Goal: Information Seeking & Learning: Learn about a topic

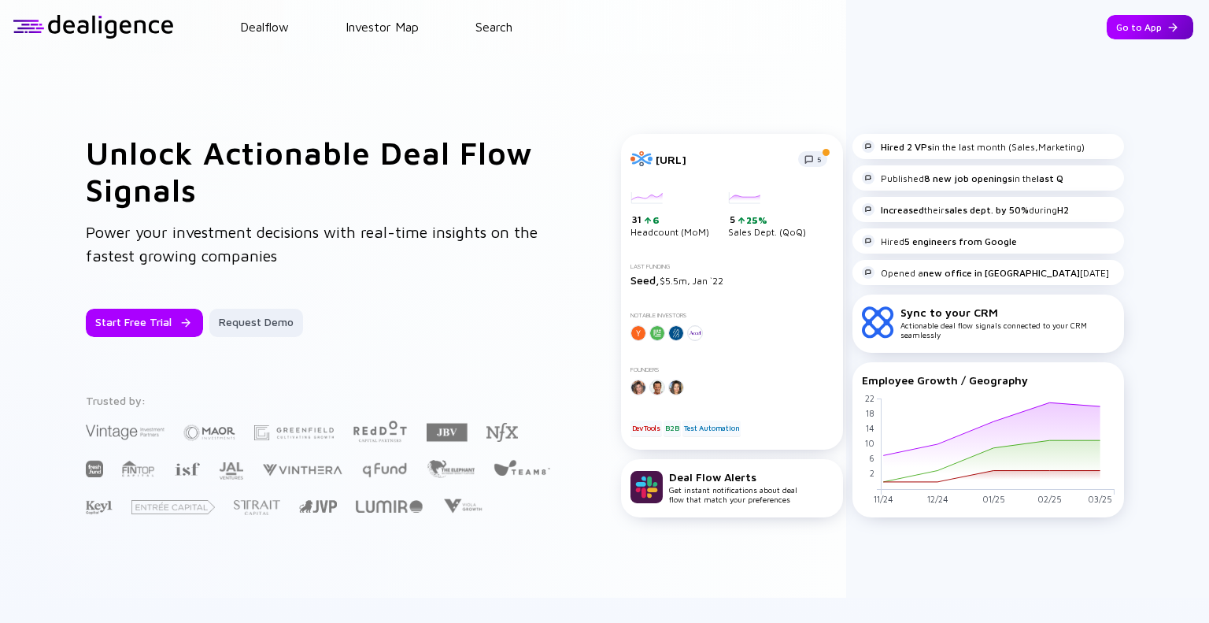
click at [1141, 32] on div "Go to App" at bounding box center [1150, 27] width 87 height 24
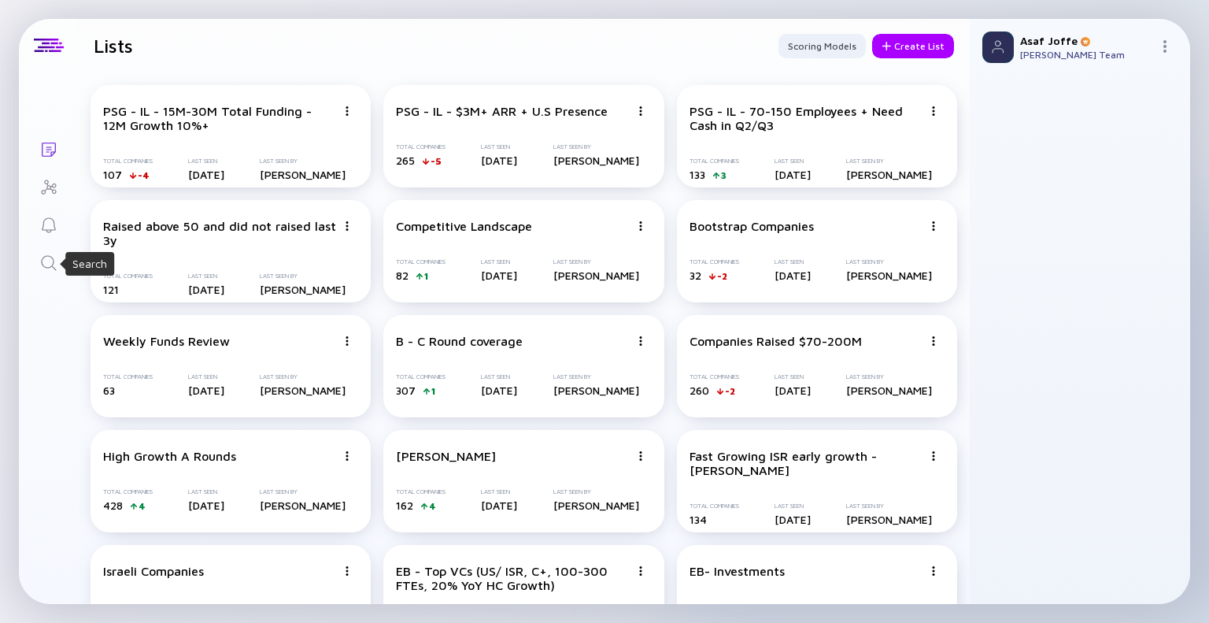
click at [50, 260] on icon "Search" at bounding box center [48, 262] width 19 height 19
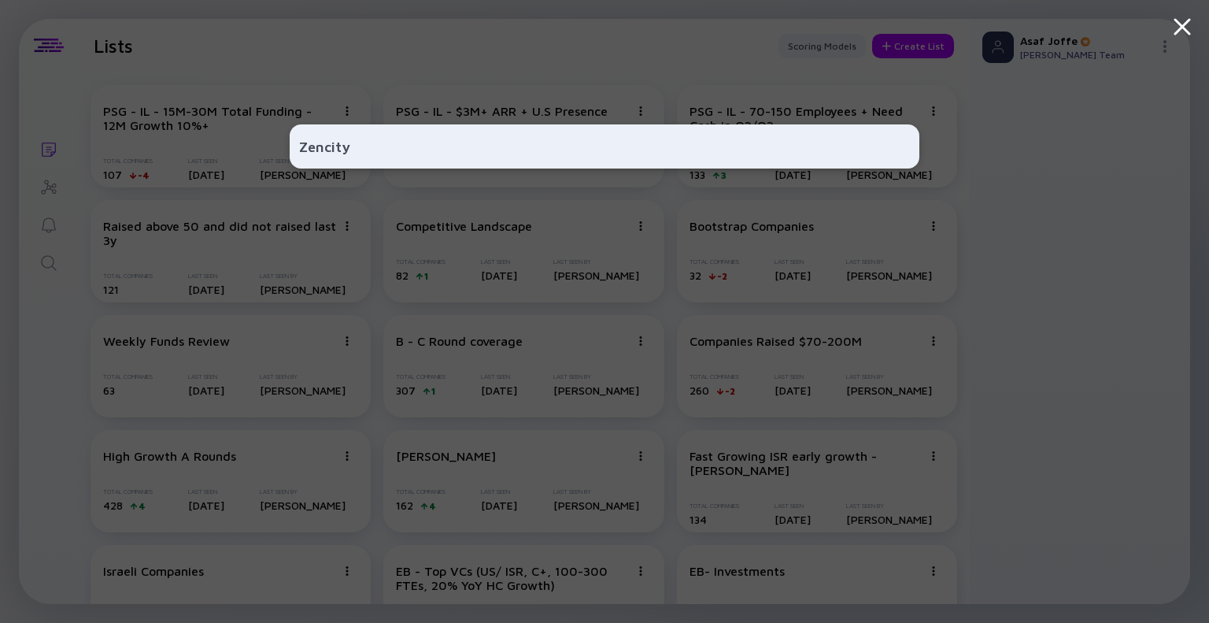
type input "Zencity"
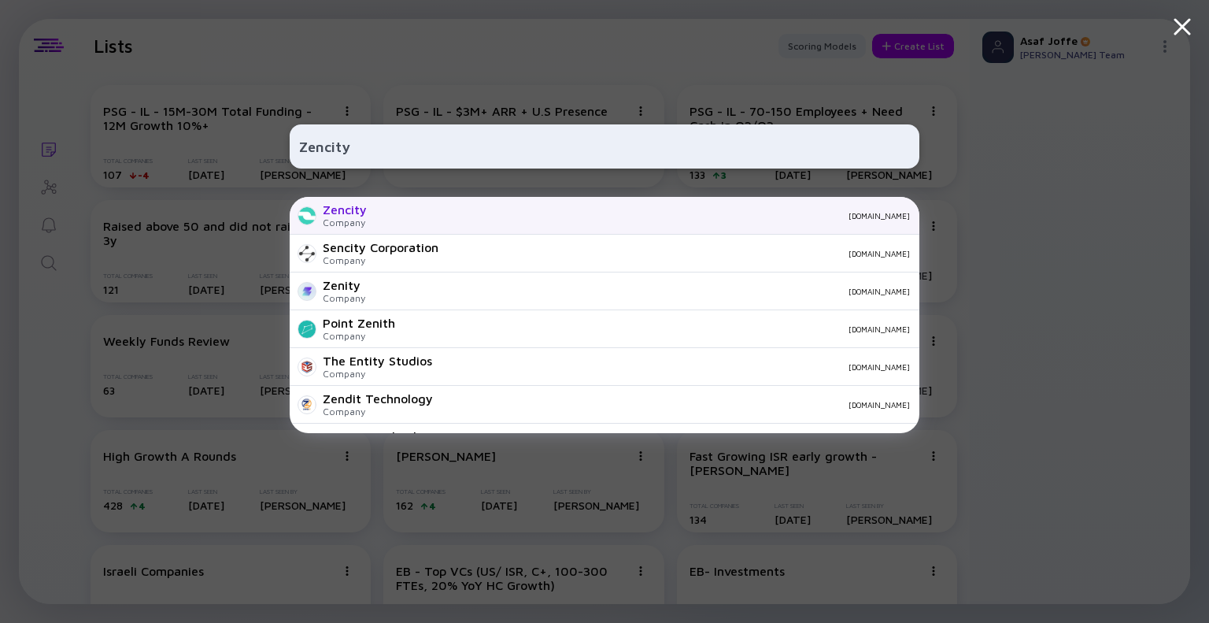
click at [368, 216] on div "Zencity Company [DOMAIN_NAME]" at bounding box center [605, 216] width 630 height 38
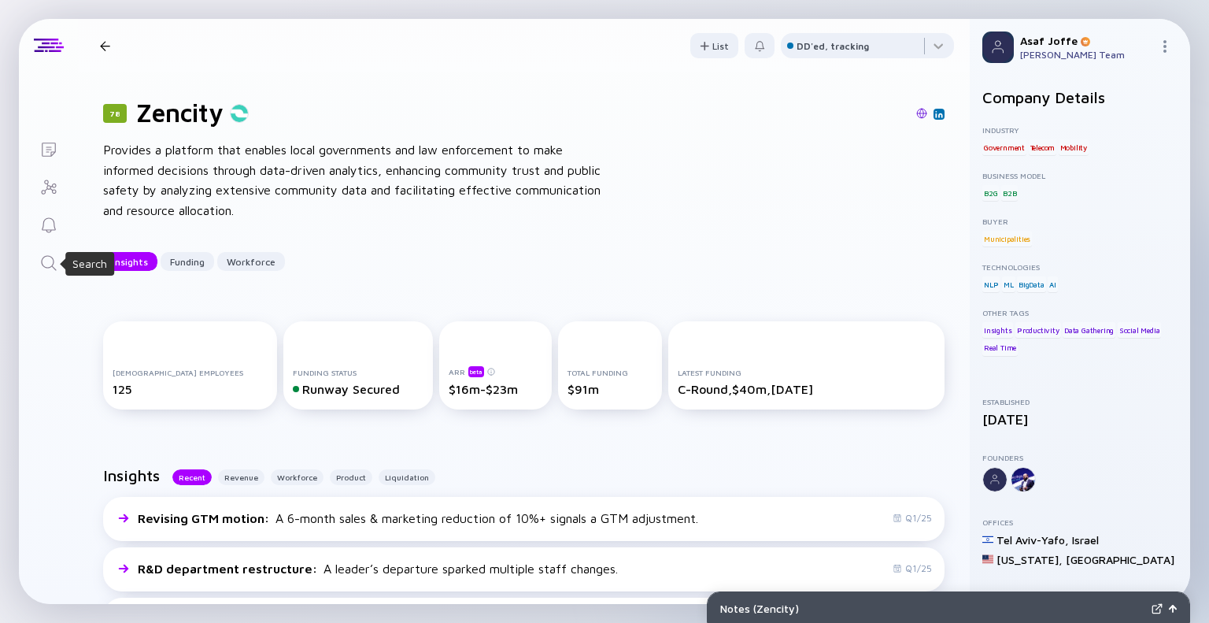
click at [49, 268] on icon "Search" at bounding box center [48, 262] width 19 height 19
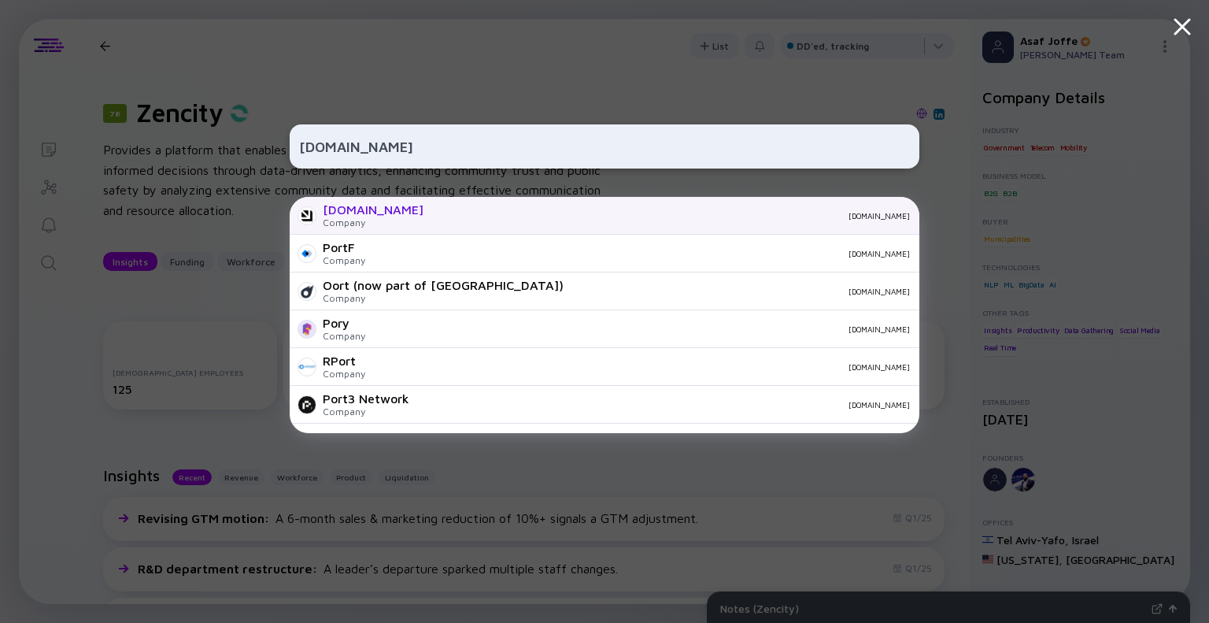
type input "[DOMAIN_NAME]"
click at [436, 220] on div "[DOMAIN_NAME]" at bounding box center [673, 215] width 474 height 9
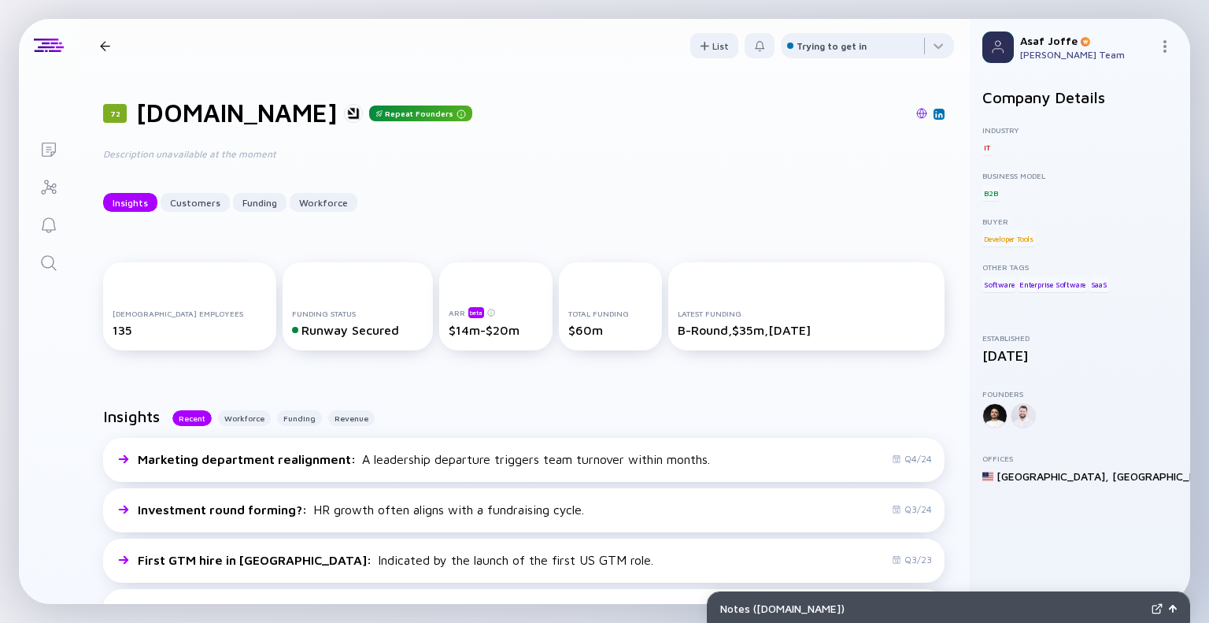
click at [56, 267] on icon "Search" at bounding box center [48, 262] width 19 height 19
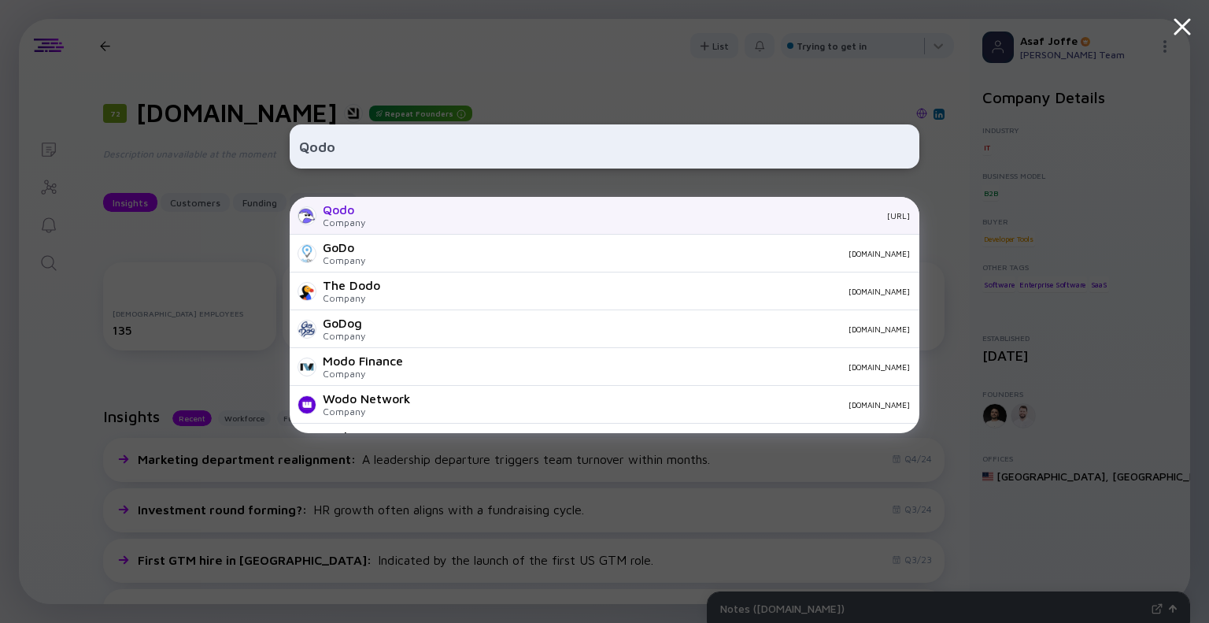
type input "Qodo"
click at [368, 220] on div "Qodo Company [URL]" at bounding box center [605, 216] width 630 height 38
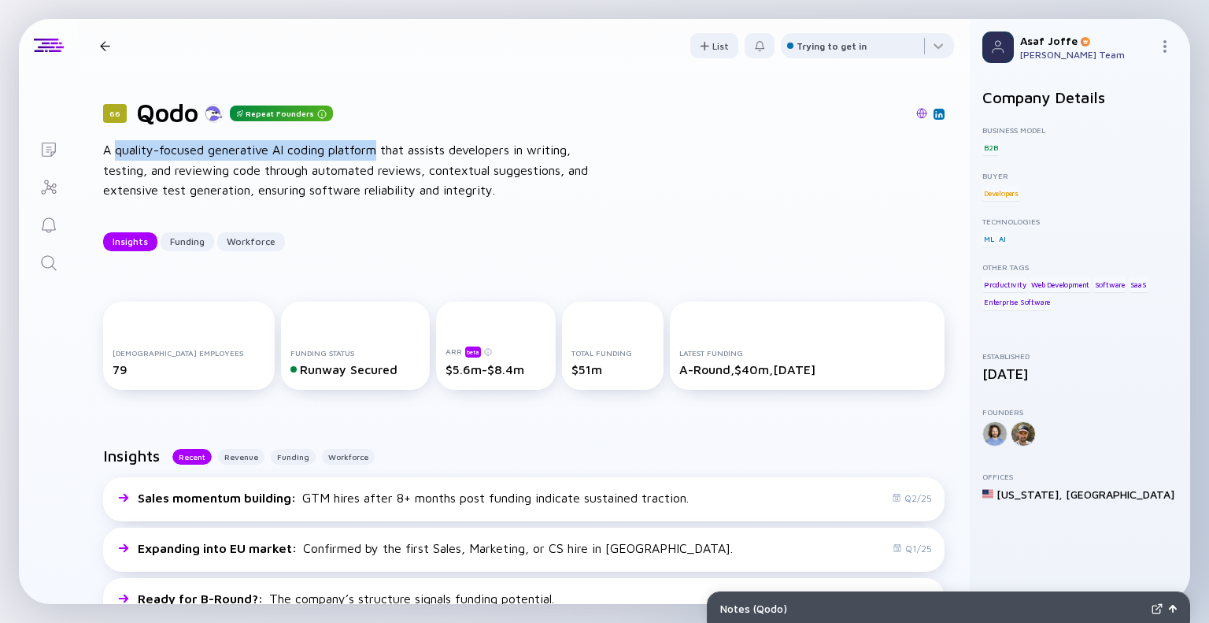
drag, startPoint x: 113, startPoint y: 150, endPoint x: 375, endPoint y: 153, distance: 262.1
click at [375, 153] on div "A quality-focused generative AI coding platform that assists developers in writ…" at bounding box center [355, 170] width 504 height 61
copy div "quality-focused generative AI coding platform"
click at [47, 273] on link "Search" at bounding box center [48, 261] width 59 height 38
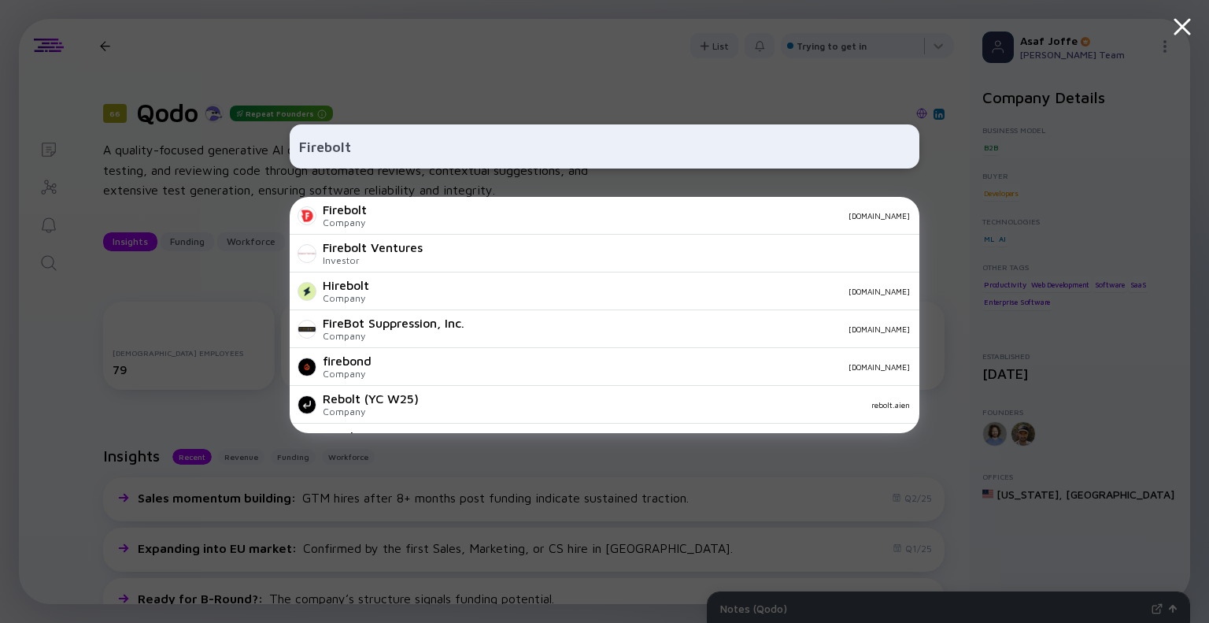
type input "Firebolt"
click at [425, 224] on div "Firebolt Company [DOMAIN_NAME]" at bounding box center [605, 216] width 630 height 38
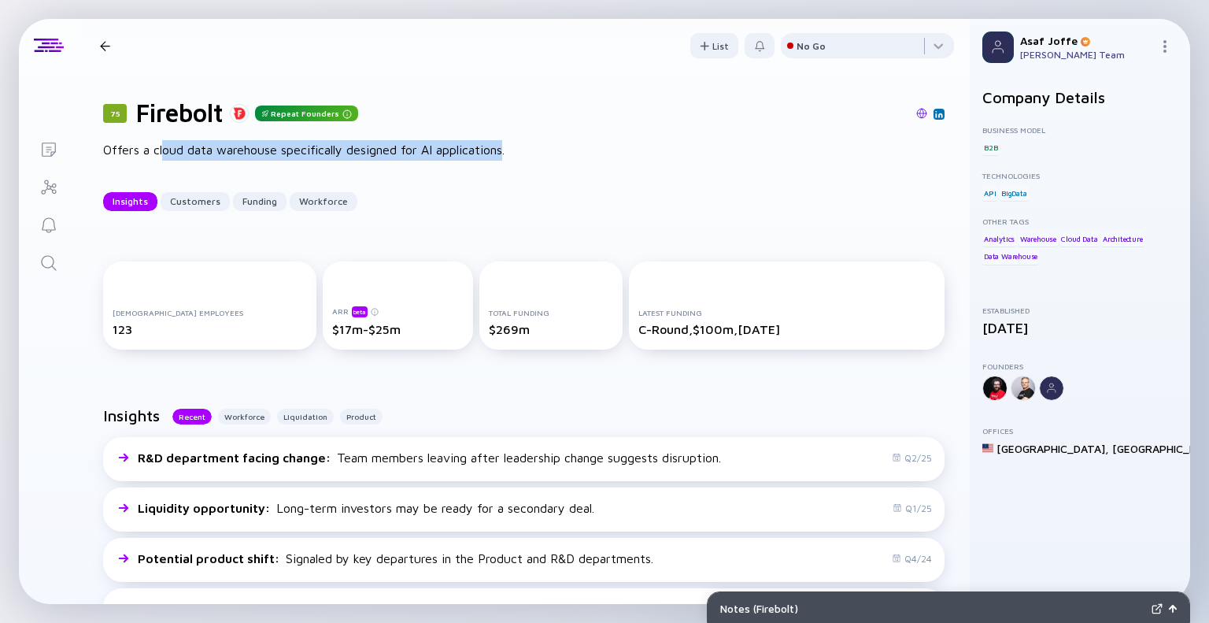
drag, startPoint x: 162, startPoint y: 148, endPoint x: 507, endPoint y: 147, distance: 344.7
click at [507, 147] on div "Offers a cloud data warehouse specifically designed for AI applications." at bounding box center [355, 150] width 504 height 20
drag, startPoint x: 510, startPoint y: 147, endPoint x: 153, endPoint y: 147, distance: 356.5
click at [153, 147] on div "Offers a cloud data warehouse specifically designed for AI applications." at bounding box center [355, 150] width 504 height 20
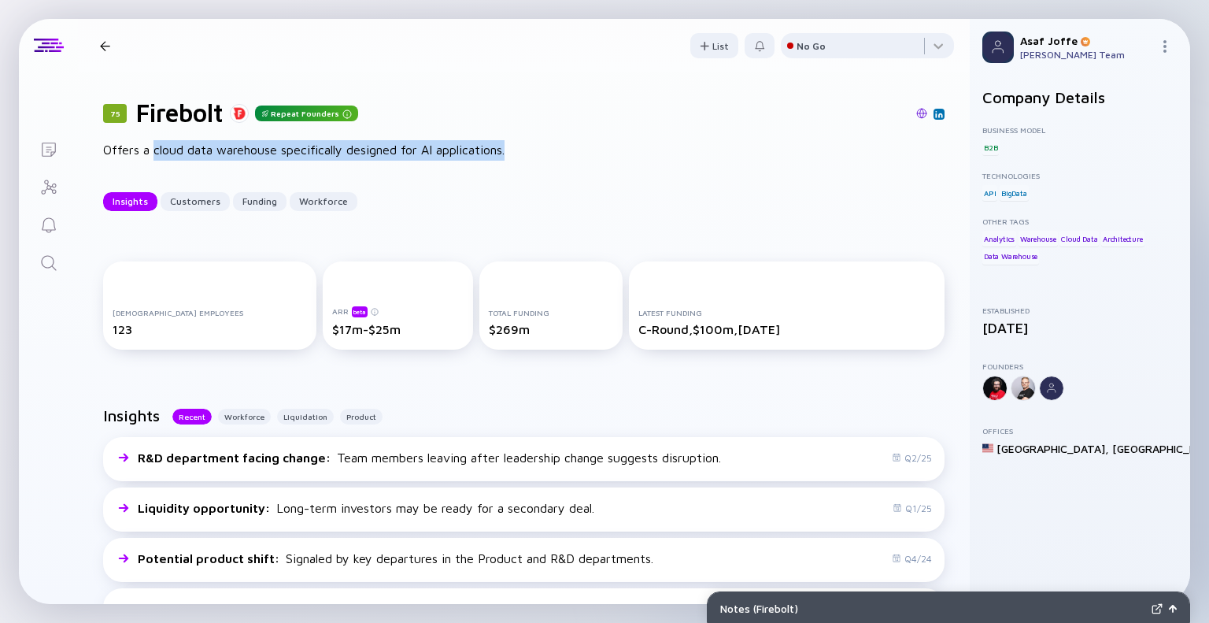
copy div "cloud data warehouse specifically designed for AI applications."
click at [57, 267] on link "Search" at bounding box center [48, 261] width 59 height 38
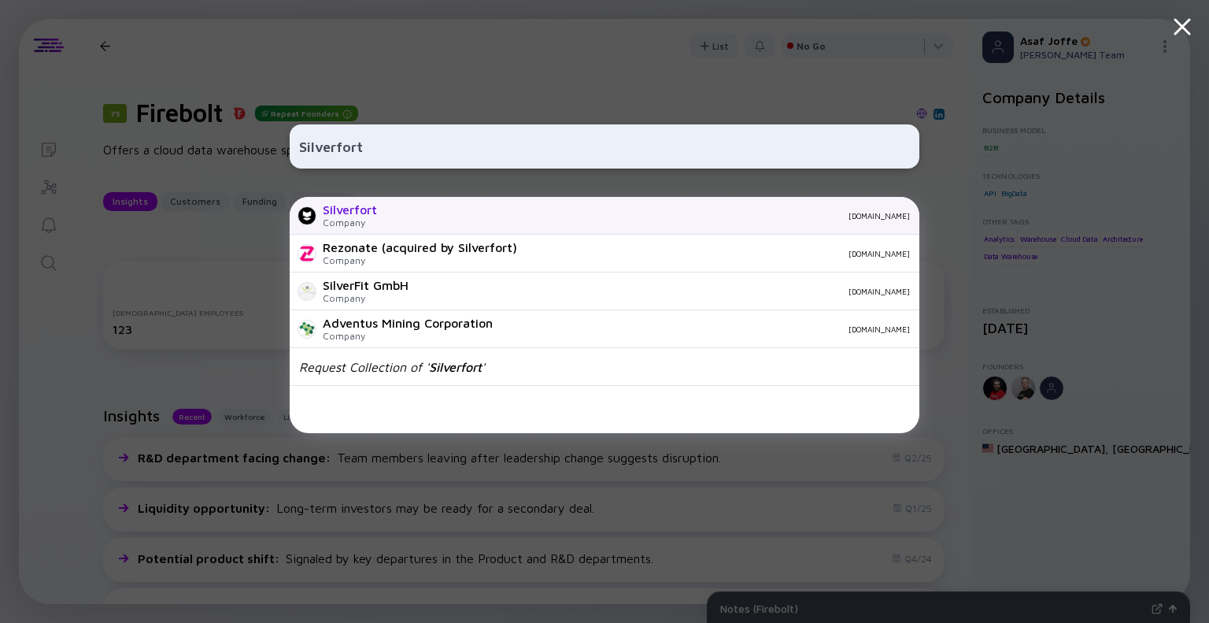
type input "Silverfort"
click at [425, 216] on div "[DOMAIN_NAME]" at bounding box center [650, 215] width 520 height 9
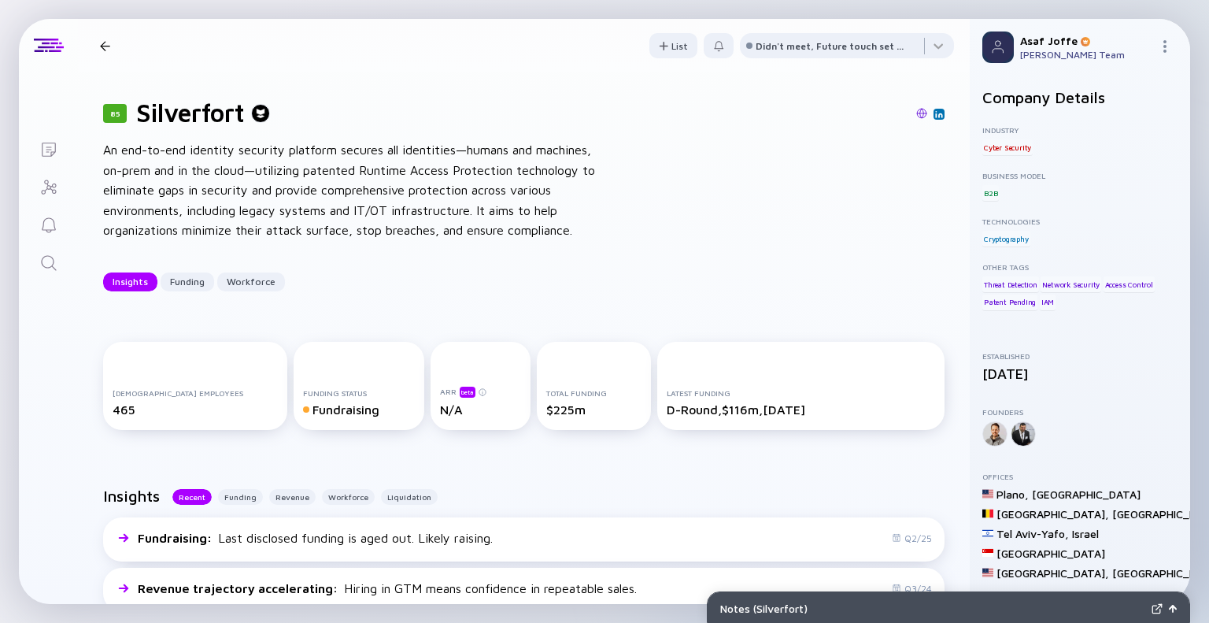
click at [60, 263] on link "Search" at bounding box center [48, 261] width 59 height 38
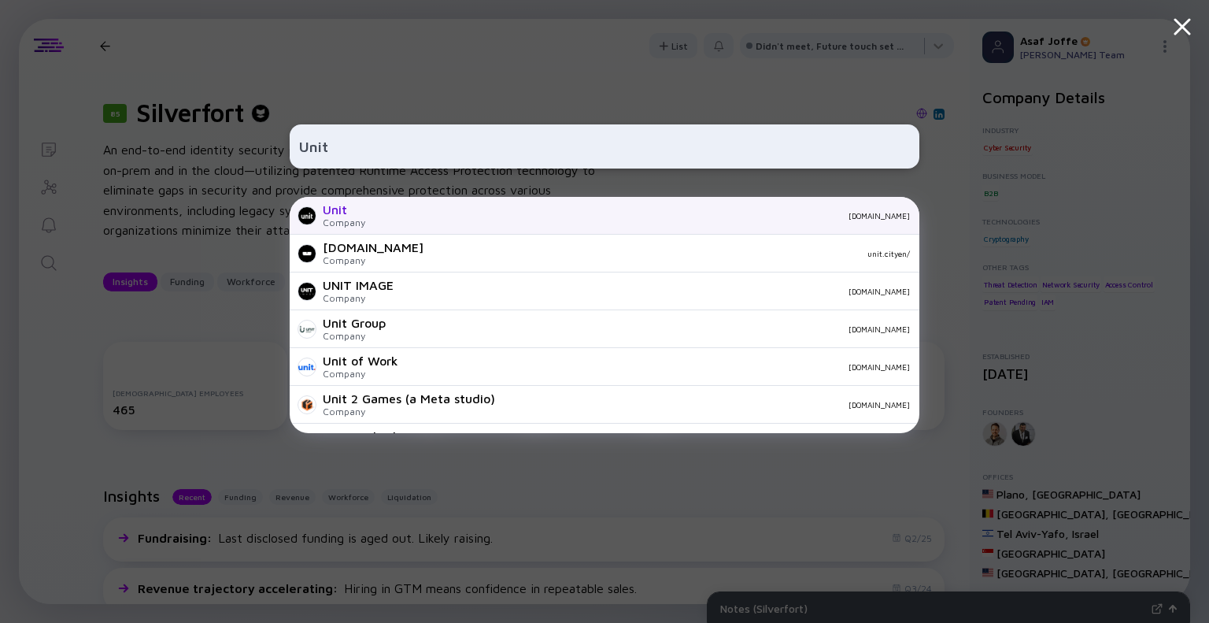
type input "Unit"
click at [418, 220] on div "[DOMAIN_NAME]" at bounding box center [644, 215] width 532 height 9
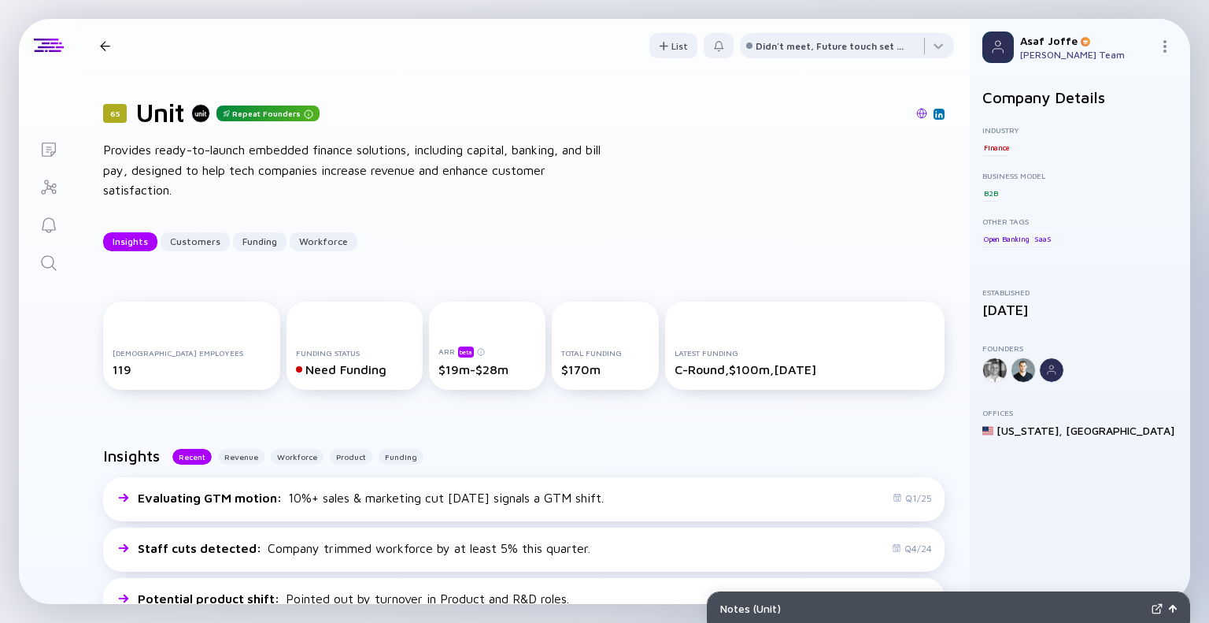
click at [46, 262] on icon "Search" at bounding box center [48, 262] width 19 height 19
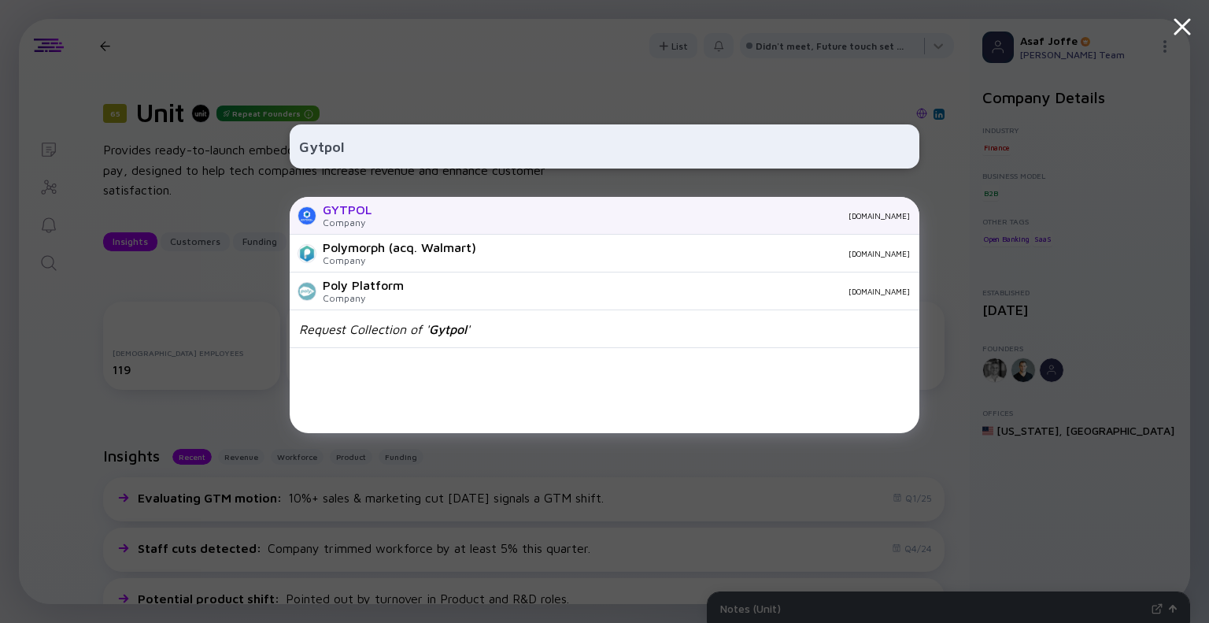
type input "Gytpol"
click at [387, 218] on div "[DOMAIN_NAME]" at bounding box center [647, 215] width 526 height 9
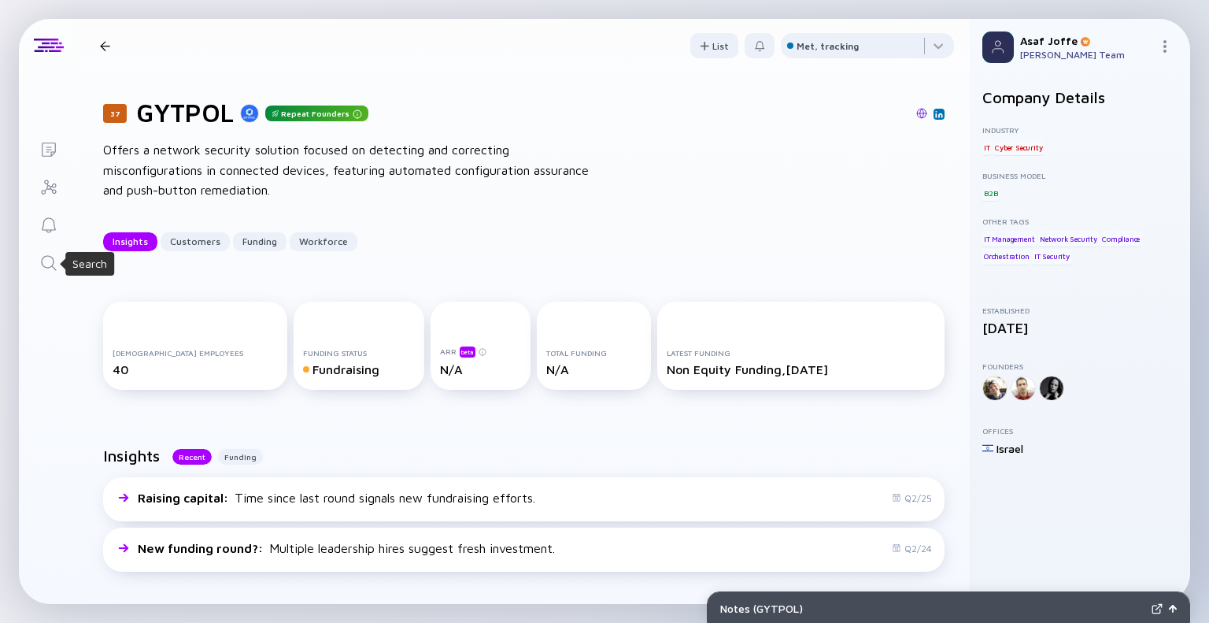
click at [57, 251] on link "Search" at bounding box center [48, 261] width 59 height 38
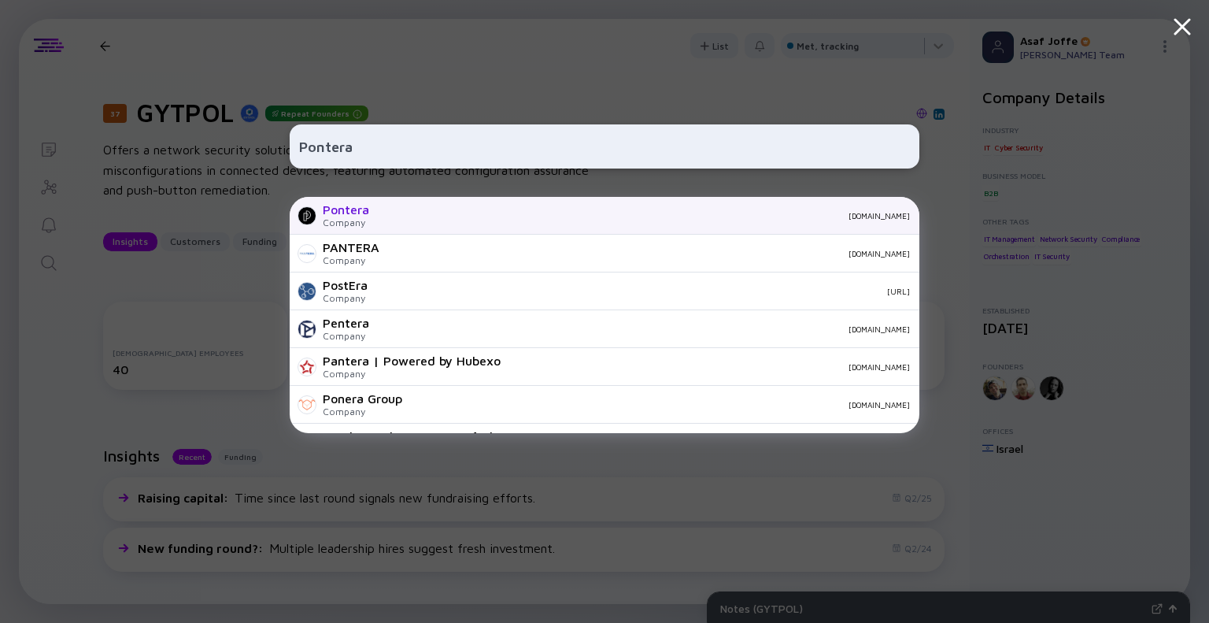
type input "Pontera"
click at [457, 232] on div "Pontera Company [DOMAIN_NAME]" at bounding box center [605, 216] width 630 height 38
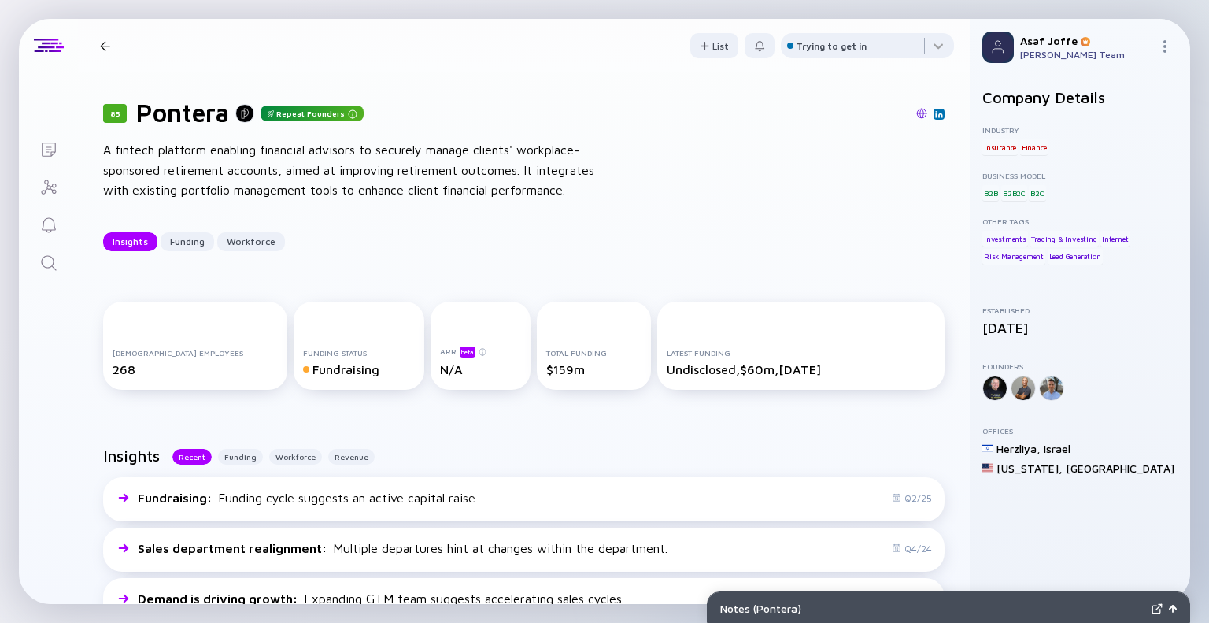
click at [54, 267] on icon "Search" at bounding box center [48, 262] width 19 height 19
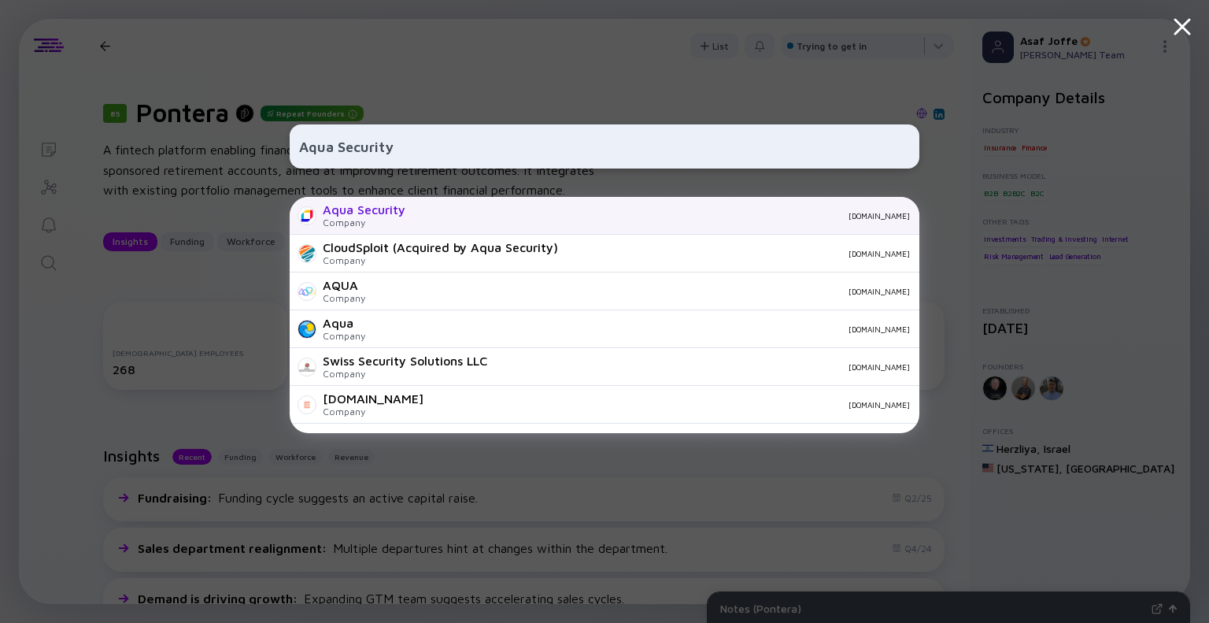
type input "Aqua Security"
click at [379, 212] on div "Aqua Security" at bounding box center [364, 209] width 83 height 14
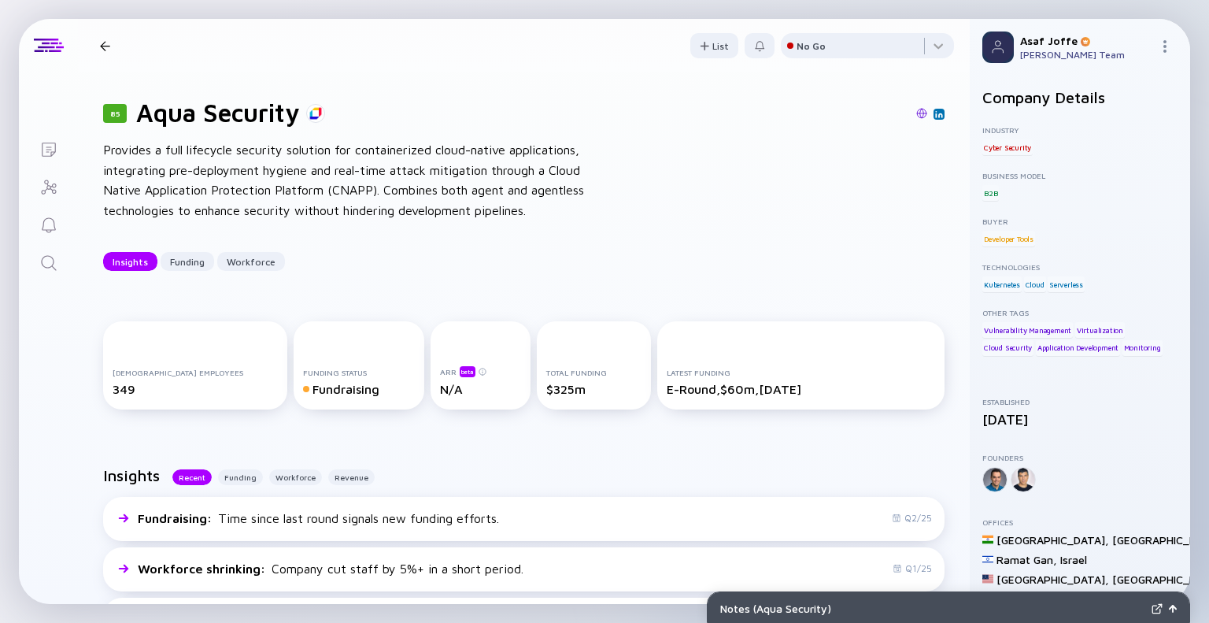
click at [161, 150] on div "Provides a full lifecycle security solution for containerized cloud-native appl…" at bounding box center [355, 180] width 504 height 80
drag, startPoint x: 192, startPoint y: 151, endPoint x: 578, endPoint y: 153, distance: 386.4
click at [578, 153] on div "Provides a full lifecycle security solution for containerized cloud-native appl…" at bounding box center [355, 180] width 504 height 80
copy div "ifecycle security solution for containerized cloud-native applications"
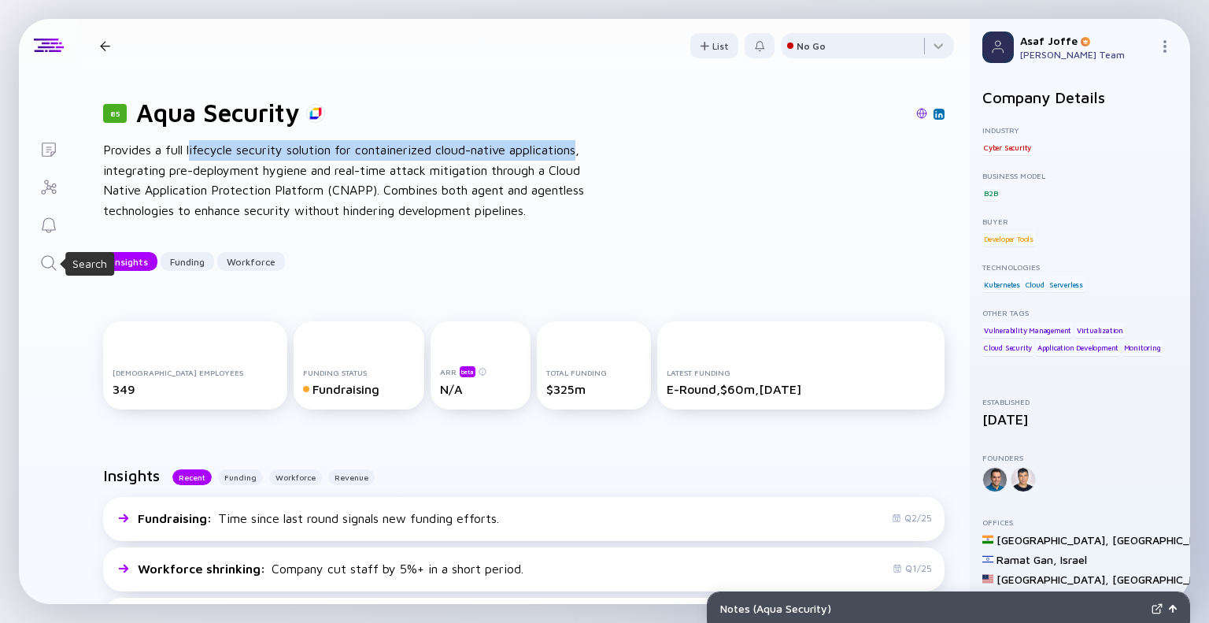
click at [54, 261] on icon "Search" at bounding box center [48, 262] width 19 height 19
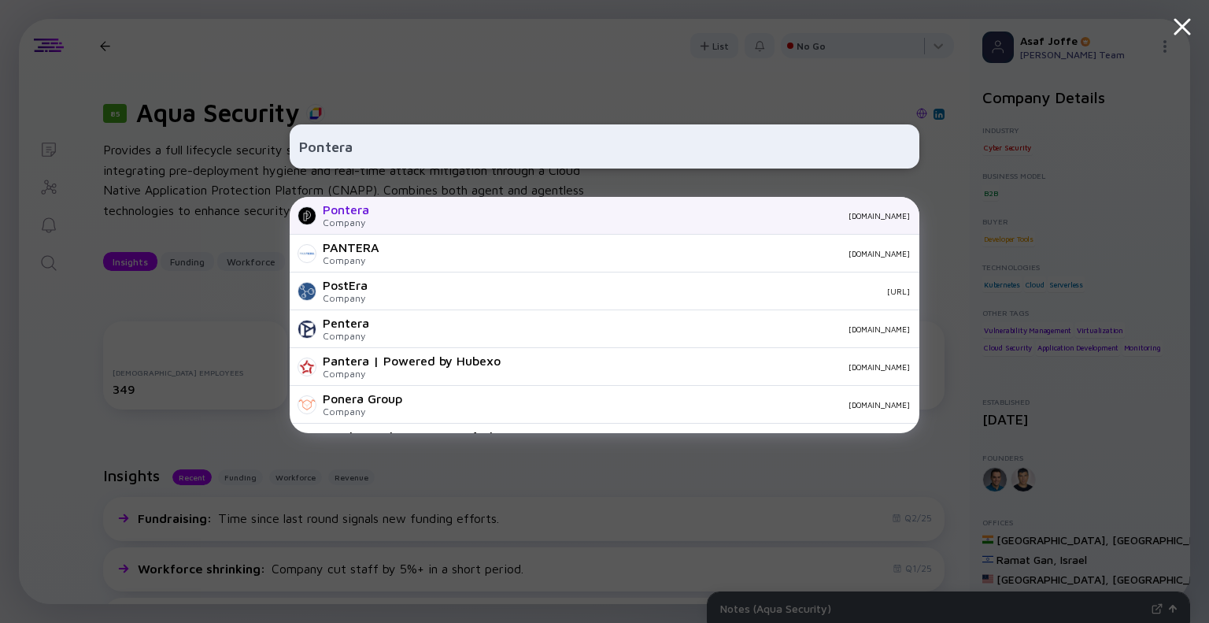
type input "Pontera"
click at [373, 218] on div "Pontera Company [DOMAIN_NAME]" at bounding box center [605, 216] width 630 height 38
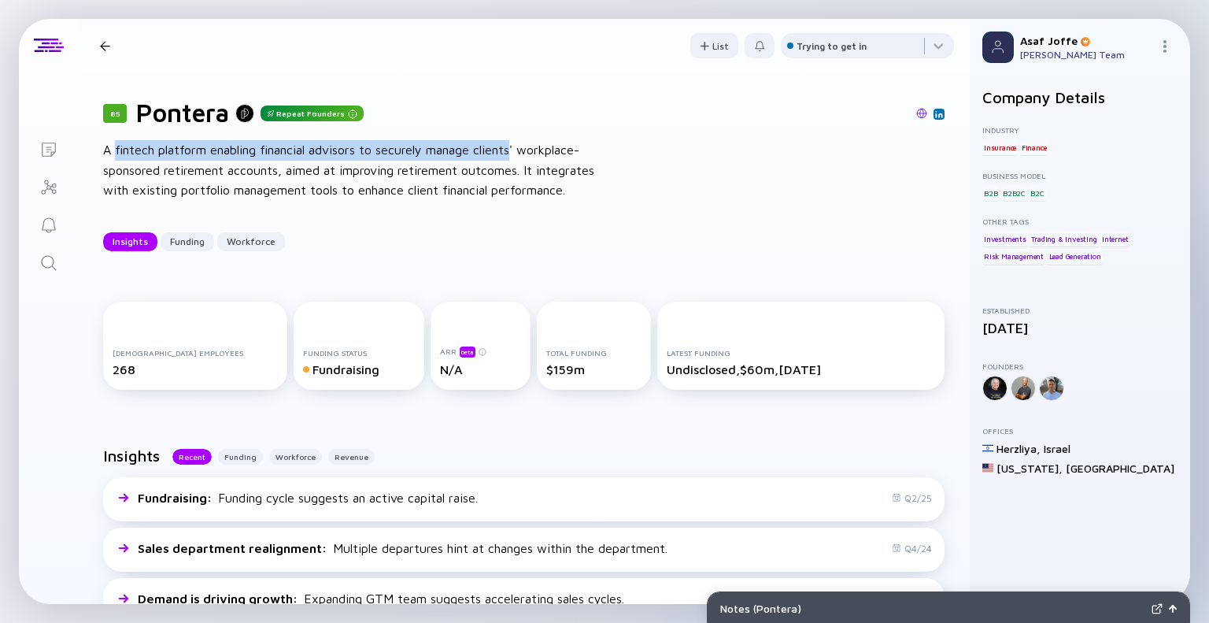
drag, startPoint x: 116, startPoint y: 153, endPoint x: 519, endPoint y: 153, distance: 402.1
click at [519, 153] on div "A fintech platform enabling financial advisors to securely manage clients' work…" at bounding box center [355, 170] width 504 height 61
copy div "fintech platform enabling financial advisors to securely manage clients"
click at [61, 262] on link "Search" at bounding box center [48, 261] width 59 height 38
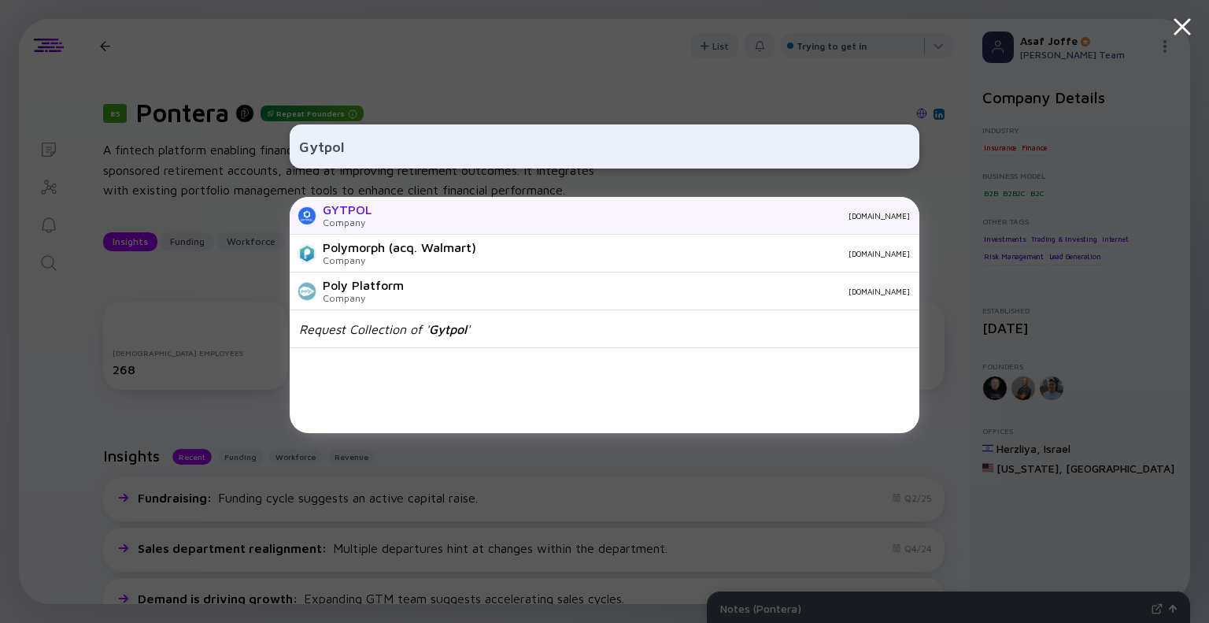
type input "Gytpol"
click at [349, 216] on div "GYTPOL" at bounding box center [347, 209] width 49 height 14
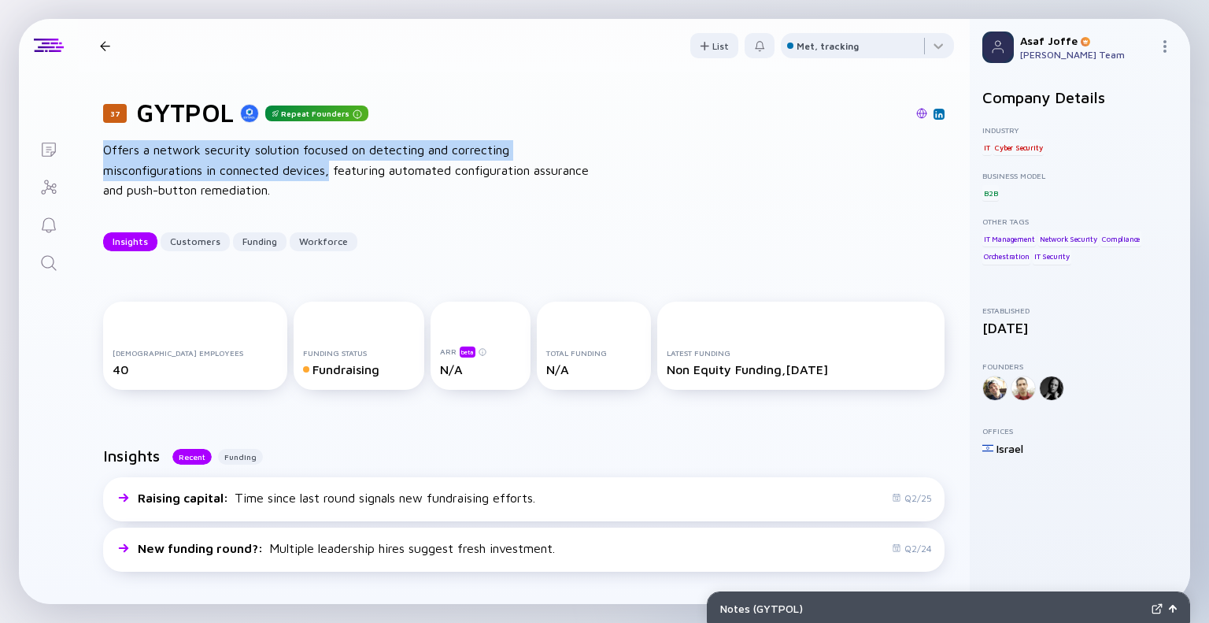
drag, startPoint x: 103, startPoint y: 153, endPoint x: 332, endPoint y: 176, distance: 230.1
click at [332, 176] on div "Offers a network security solution focused on detecting and correcting misconfi…" at bounding box center [355, 170] width 504 height 61
click at [332, 177] on div "Offers a network security solution focused on detecting and correcting misconfi…" at bounding box center [355, 170] width 504 height 61
drag, startPoint x: 326, startPoint y: 172, endPoint x: 98, endPoint y: 153, distance: 228.9
click at [98, 153] on div "37 GYTPOL Repeat Founders Offers a network security solution focused on detecti…" at bounding box center [524, 174] width 892 height 204
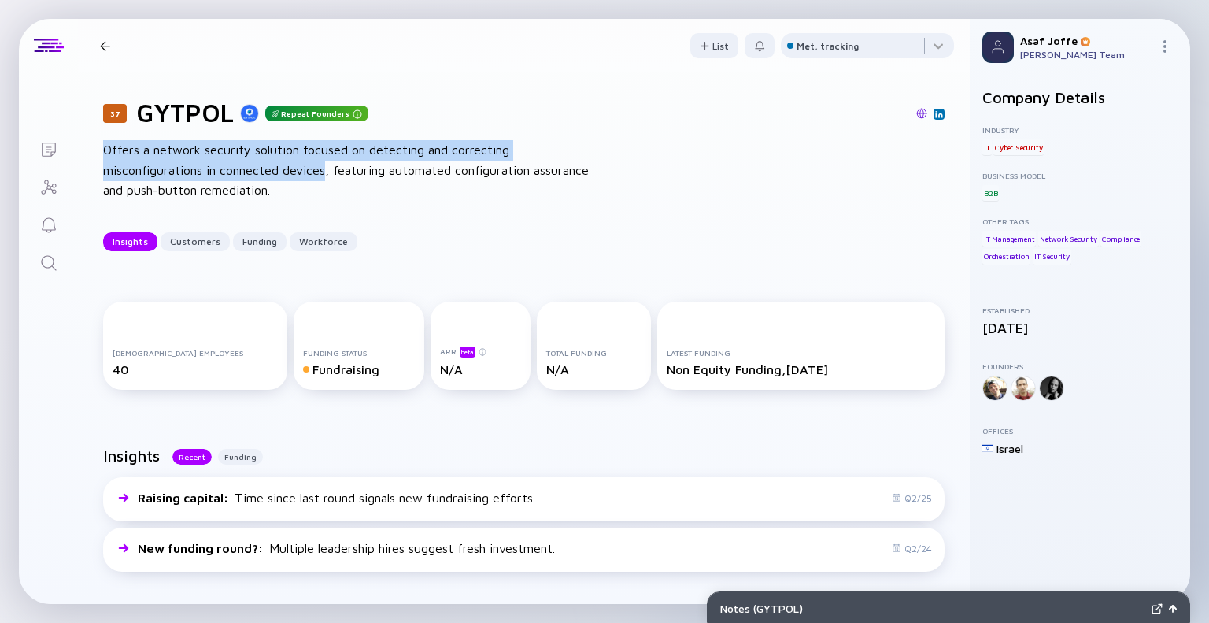
copy div "Offers a network security solution focused on detecting and correcting misconfi…"
click at [53, 275] on link "Search" at bounding box center [48, 261] width 59 height 38
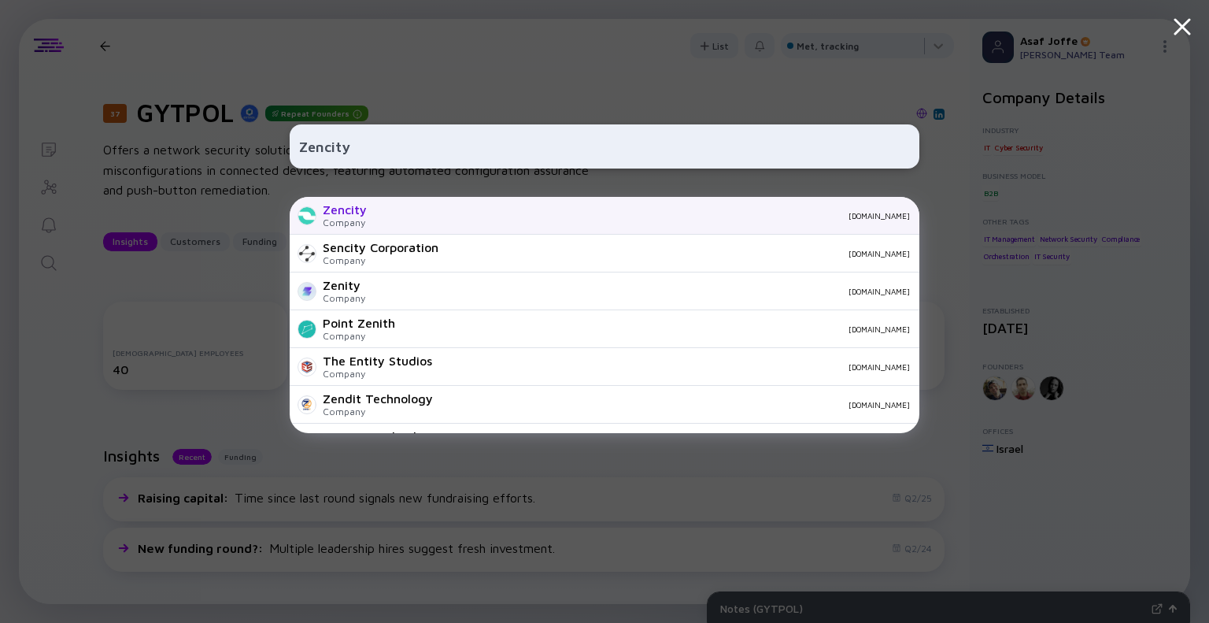
type input "Zencity"
click at [477, 208] on div "Zencity Company [DOMAIN_NAME]" at bounding box center [605, 216] width 630 height 38
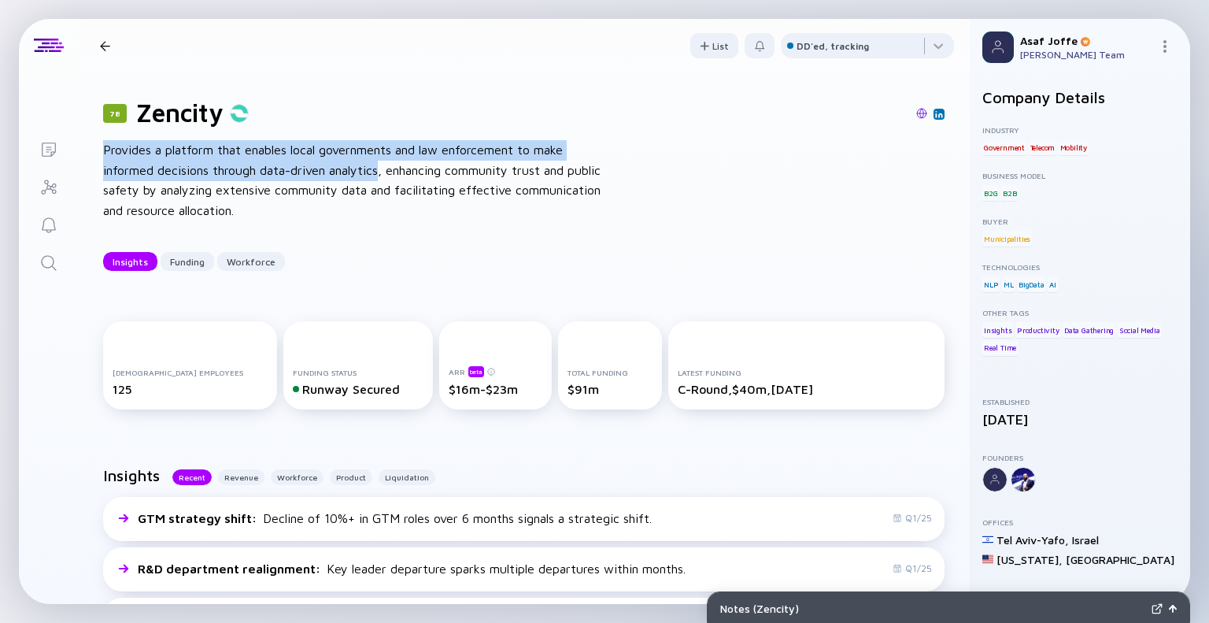
drag, startPoint x: 104, startPoint y: 148, endPoint x: 383, endPoint y: 166, distance: 280.0
click at [383, 166] on div "Provides a platform that enables local governments and law enforcement to make …" at bounding box center [355, 180] width 504 height 80
copy div "Provides a platform that enables local governments and law enforcement to make …"
click at [46, 258] on icon "Search" at bounding box center [48, 262] width 19 height 19
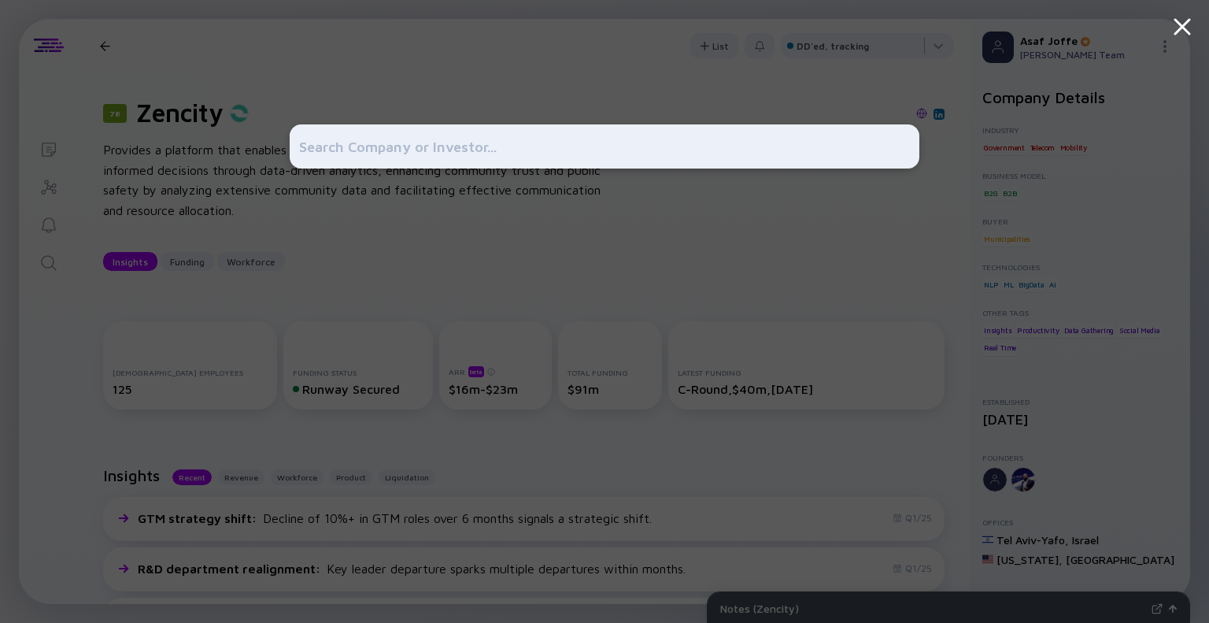
click at [48, 150] on div at bounding box center [604, 311] width 1209 height 623
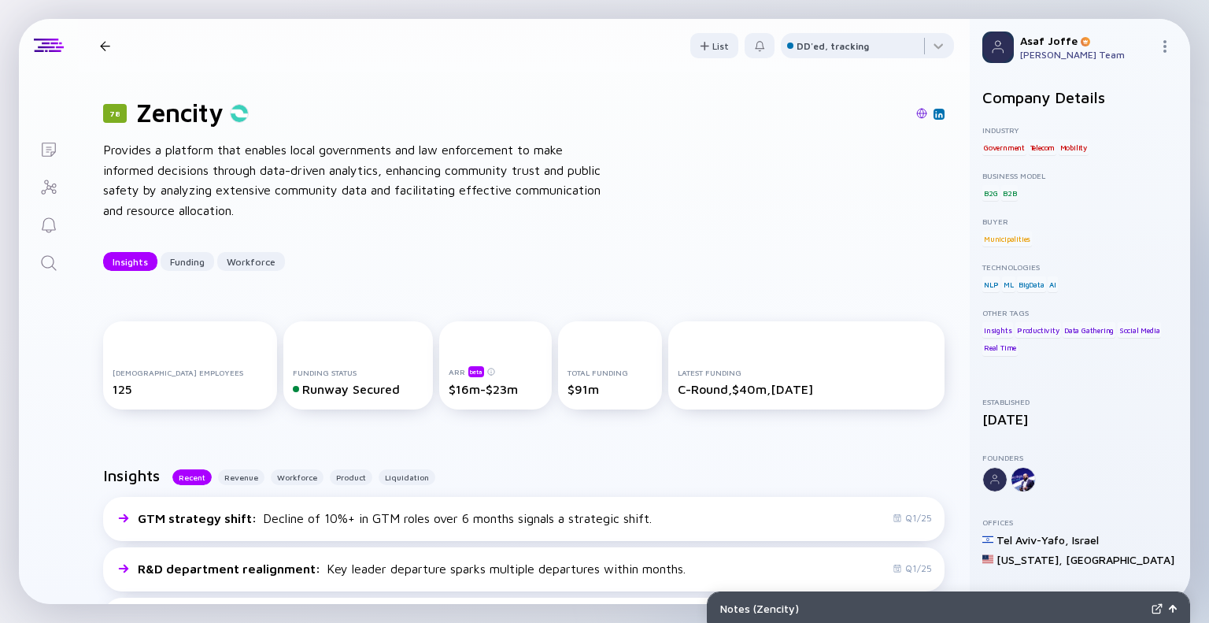
click at [46, 249] on link "Search" at bounding box center [48, 261] width 59 height 38
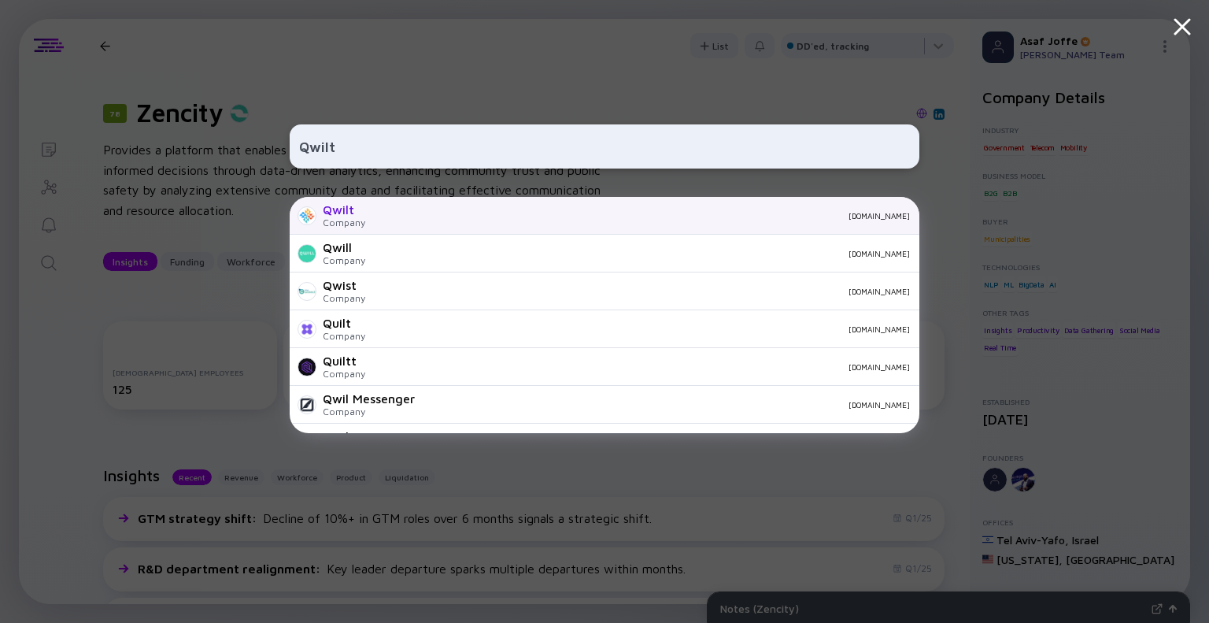
type input "Qwilt"
click at [345, 218] on div "Company" at bounding box center [344, 222] width 42 height 12
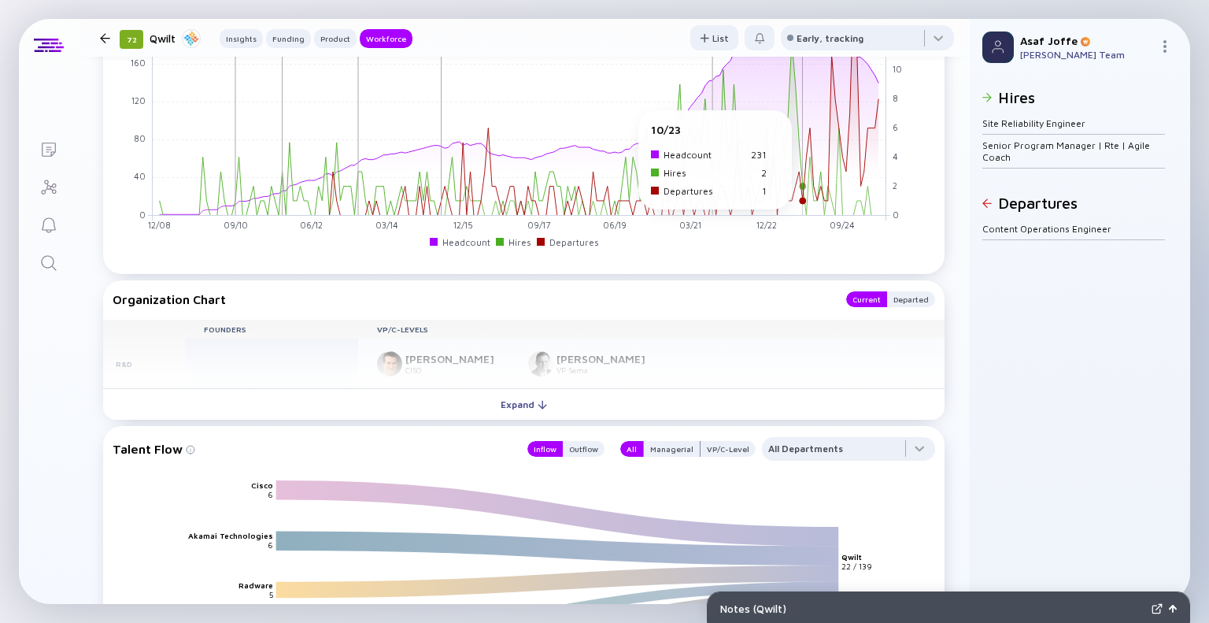
scroll to position [1810, 0]
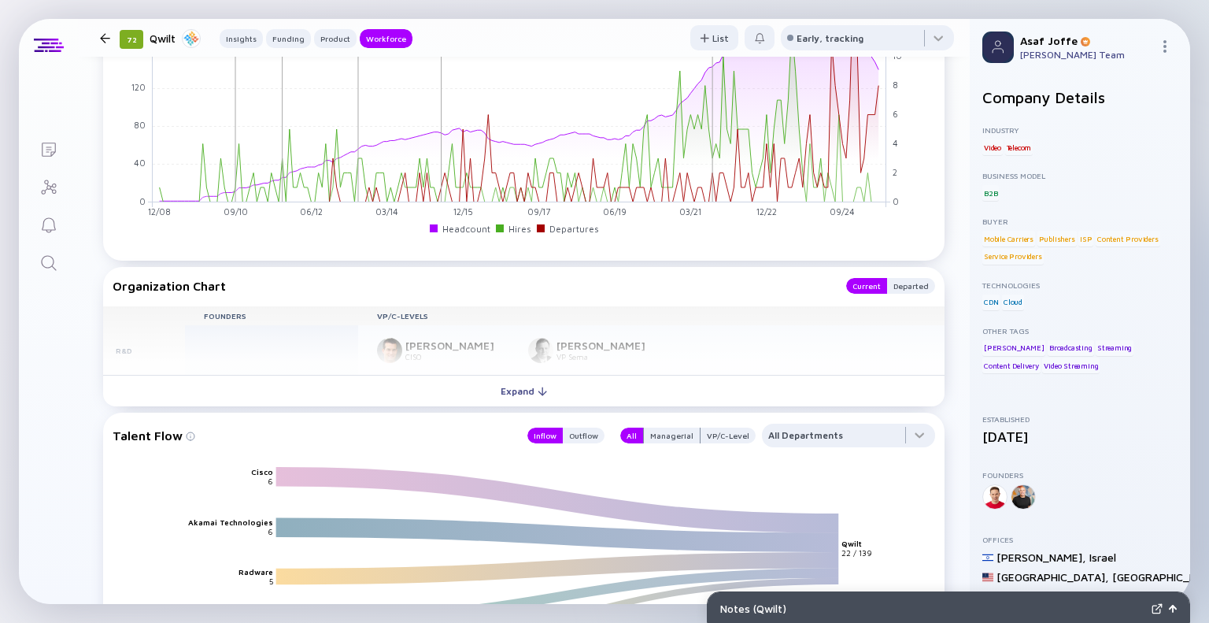
drag, startPoint x: 468, startPoint y: 659, endPoint x: 456, endPoint y: 659, distance: 12.6
click at [456, 622] on html "Notes ( Qwilt ) Lists 72 Qwilt Insights Funding Product Workforce List Early, t…" at bounding box center [604, 311] width 1209 height 623
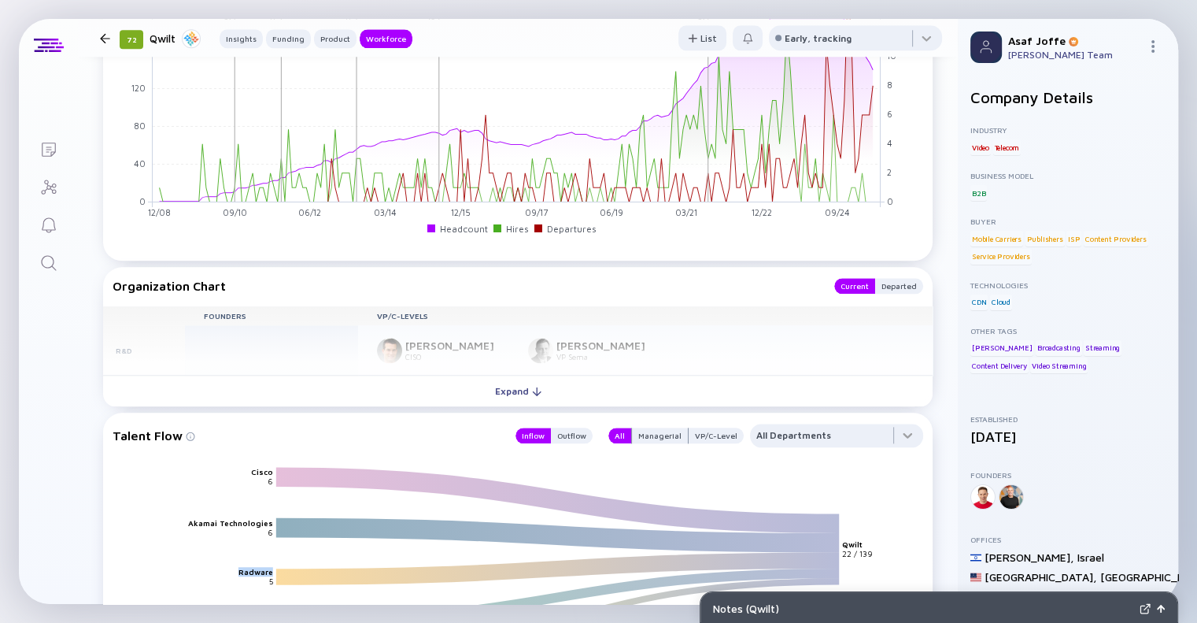
click at [42, 264] on icon "Search" at bounding box center [48, 262] width 19 height 19
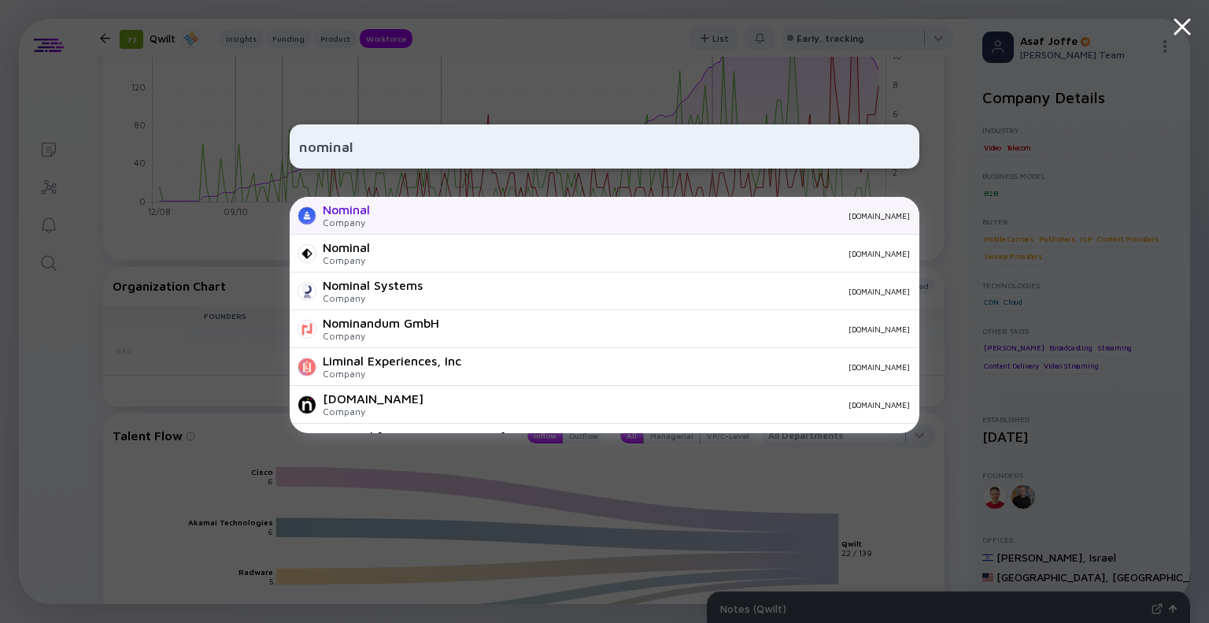
type input "nominal"
click at [338, 214] on div "Nominal" at bounding box center [346, 209] width 47 height 14
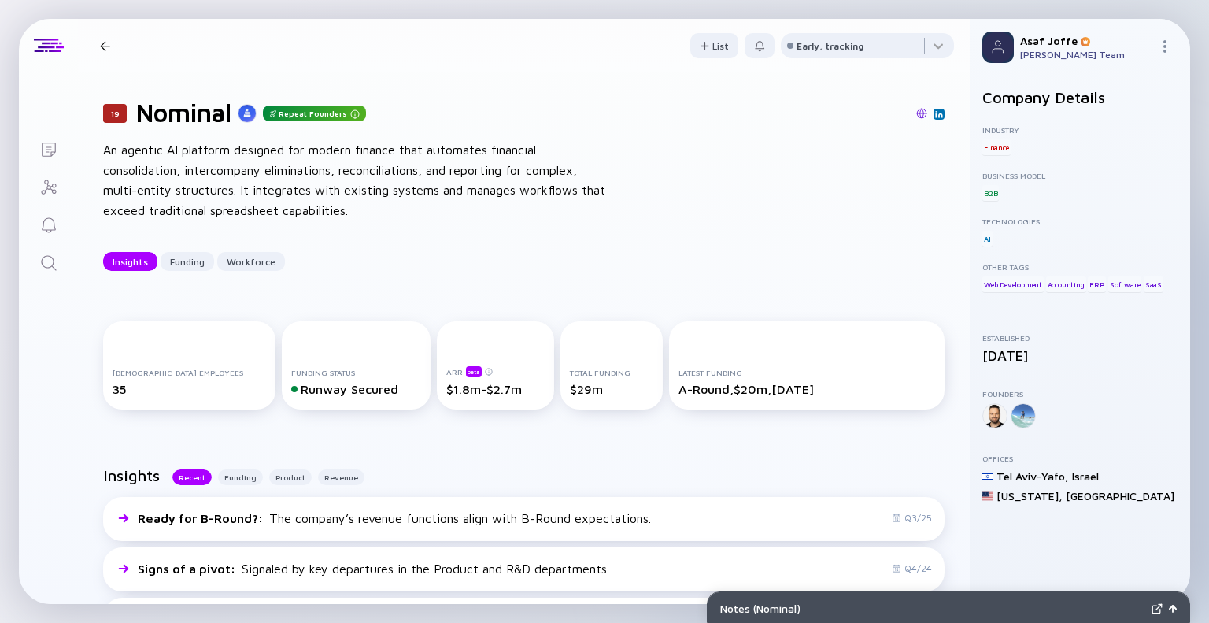
click at [365, 157] on div "An agentic AI platform designed for modern finance that automates financial con…" at bounding box center [355, 180] width 504 height 80
click at [239, 178] on div "An agentic AI platform designed for modern finance that automates financial con…" at bounding box center [355, 180] width 504 height 80
drag, startPoint x: 103, startPoint y: 150, endPoint x: 242, endPoint y: 157, distance: 138.7
click at [242, 157] on div "An agentic AI platform designed for modern finance that automates financial con…" at bounding box center [355, 180] width 504 height 80
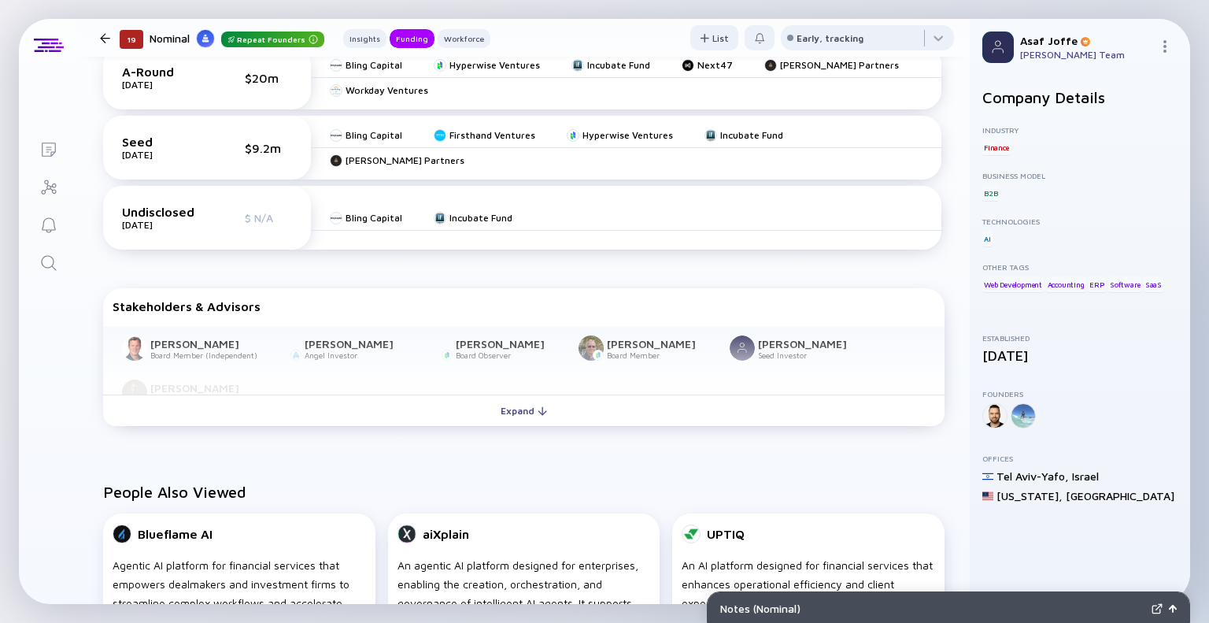
scroll to position [708, 0]
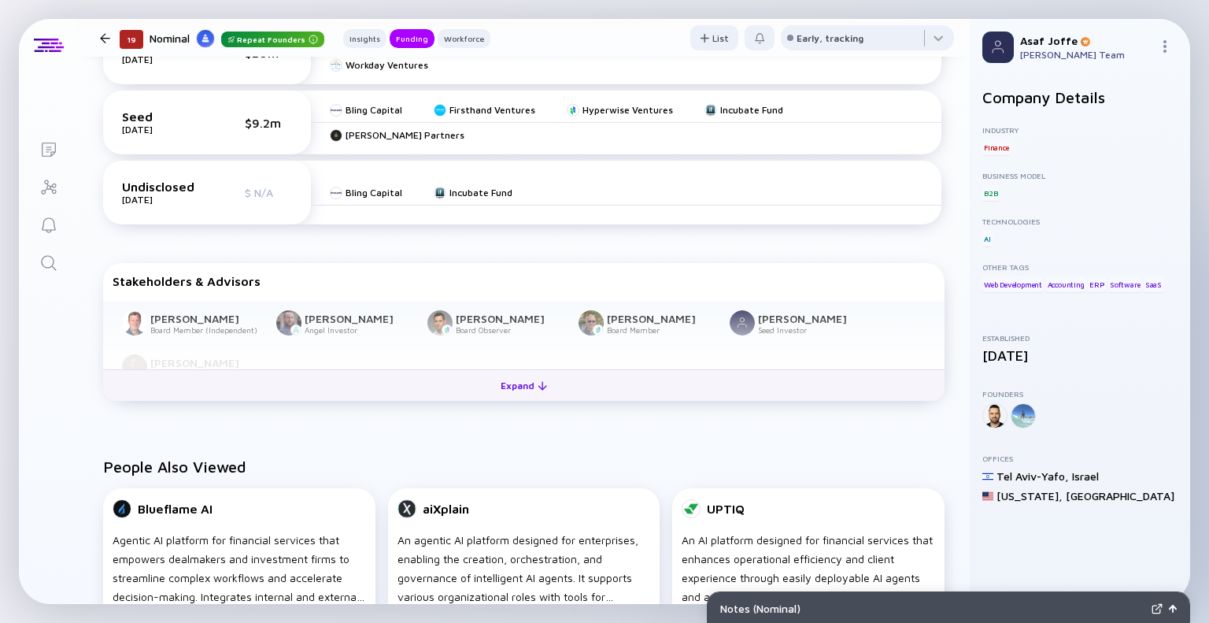
click at [582, 391] on button "Expand" at bounding box center [523, 384] width 841 height 31
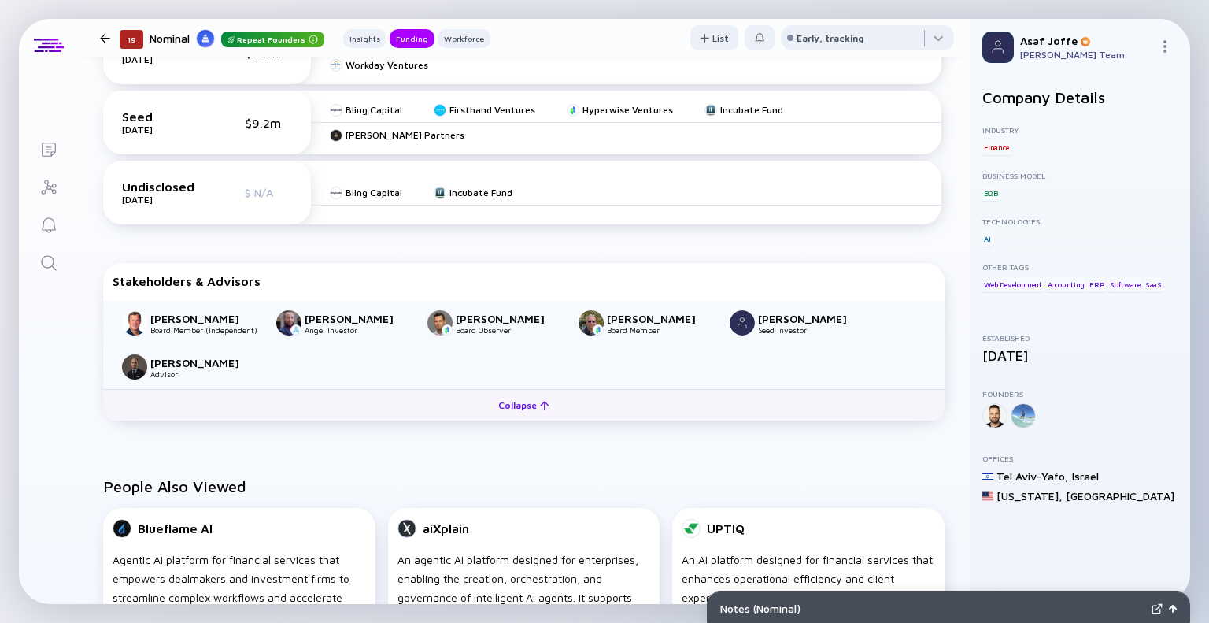
click at [582, 391] on button "Collapse" at bounding box center [523, 404] width 841 height 31
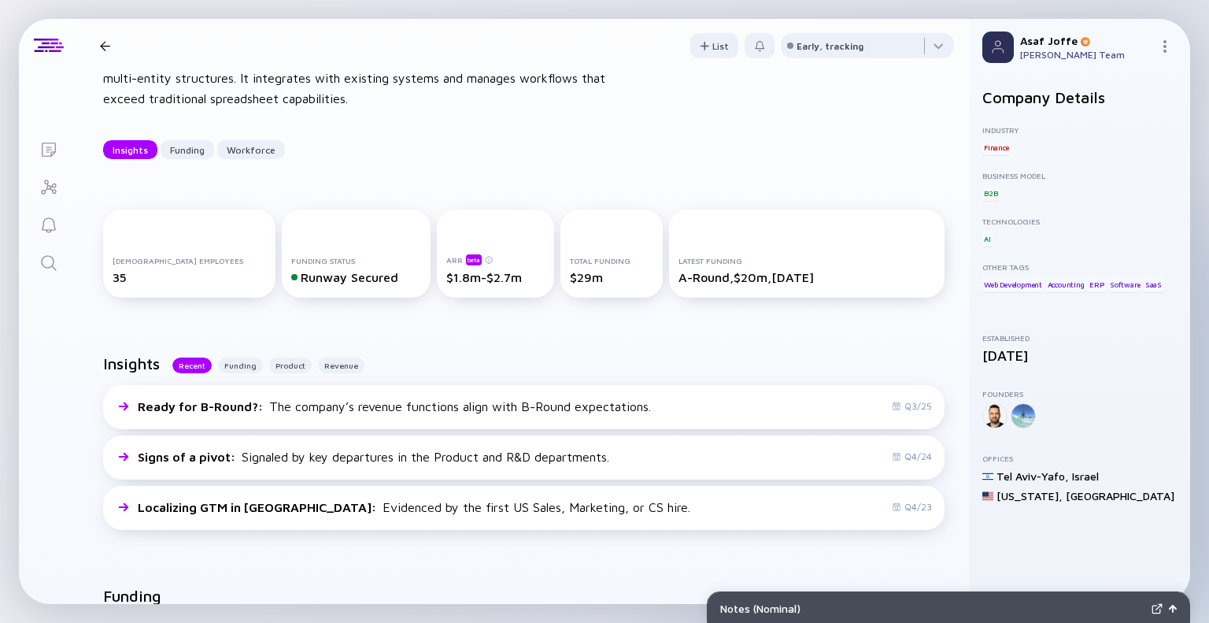
scroll to position [0, 0]
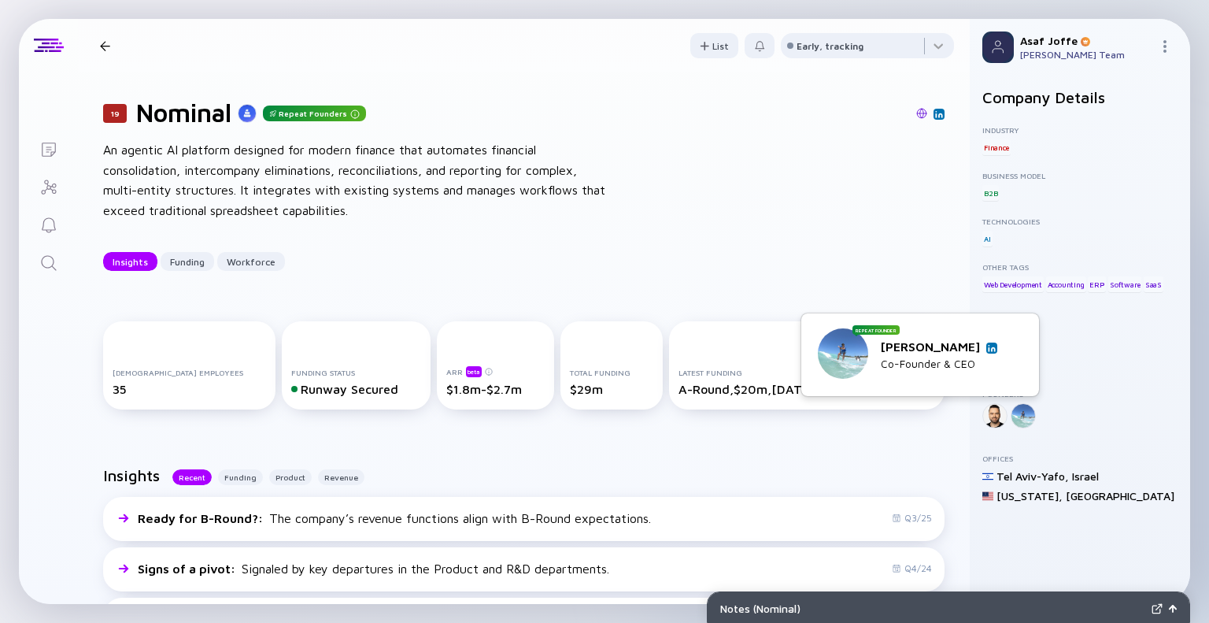
click at [995, 346] on img at bounding box center [992, 348] width 8 height 8
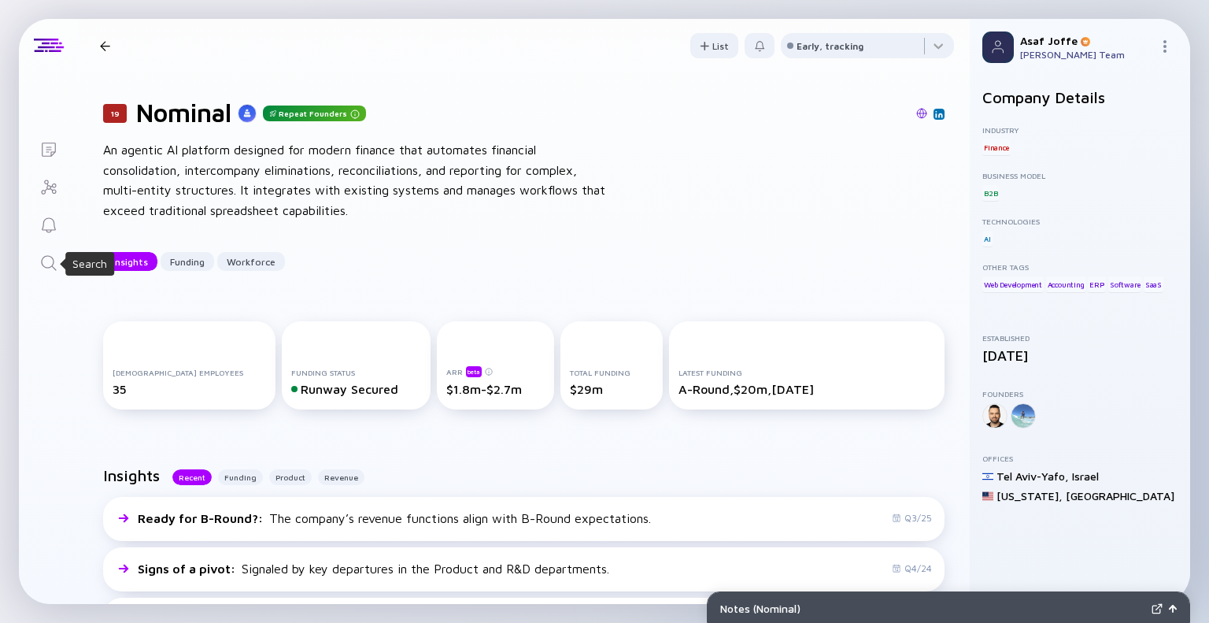
click at [46, 263] on icon "Search" at bounding box center [48, 262] width 19 height 19
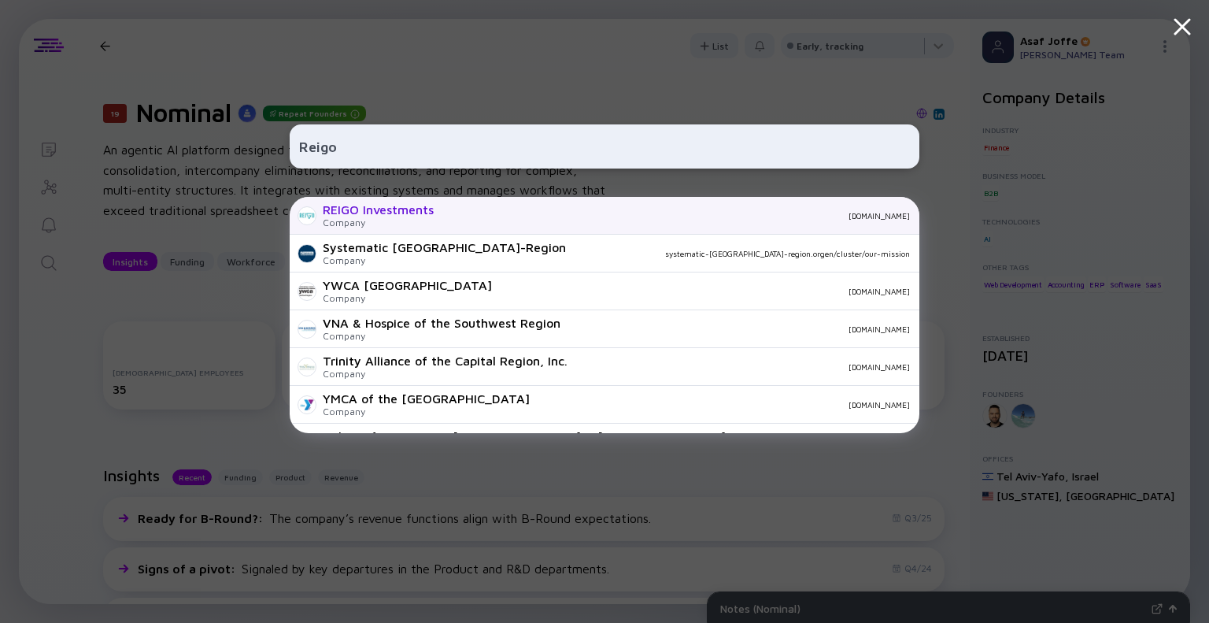
type input "Reigo"
click at [441, 217] on div "REIGO Investments Company [DOMAIN_NAME]" at bounding box center [605, 216] width 630 height 38
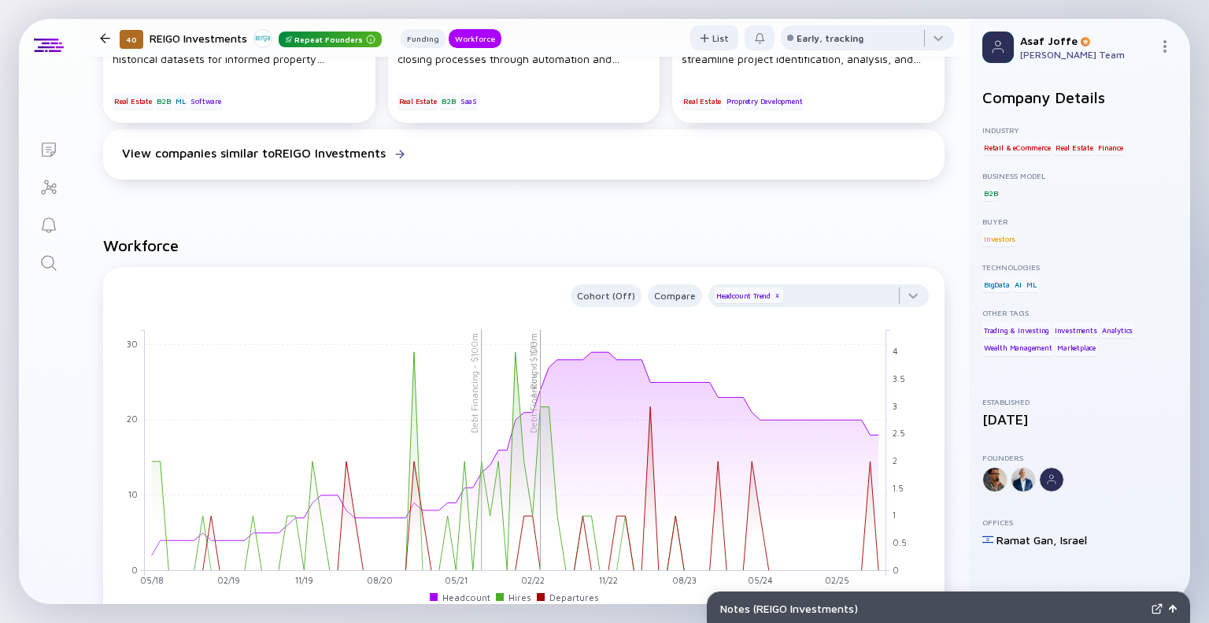
scroll to position [1023, 0]
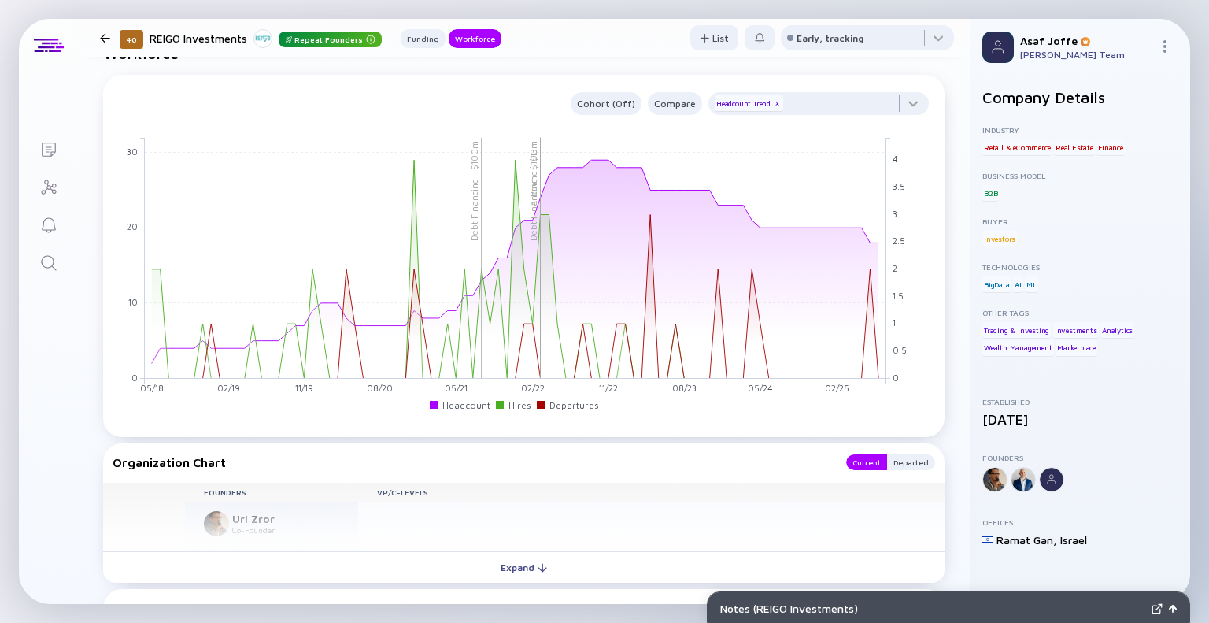
click at [46, 268] on icon "Search" at bounding box center [48, 262] width 19 height 19
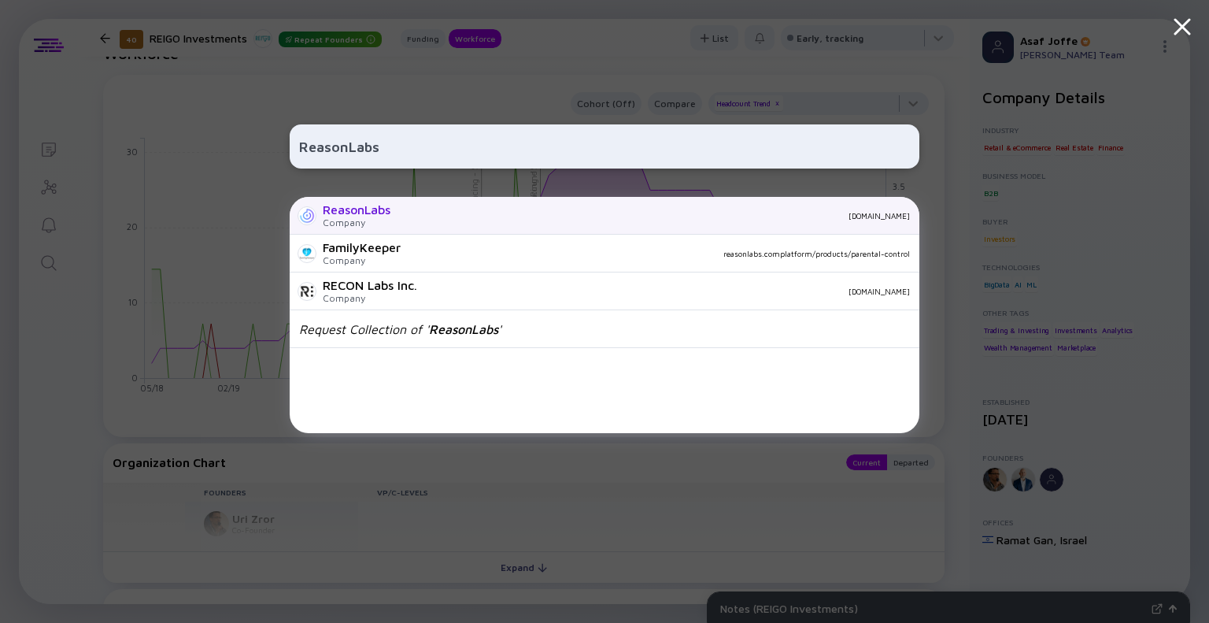
type input "ReasonLabs"
click at [427, 225] on div "ReasonLabs Company [DOMAIN_NAME]" at bounding box center [605, 216] width 630 height 38
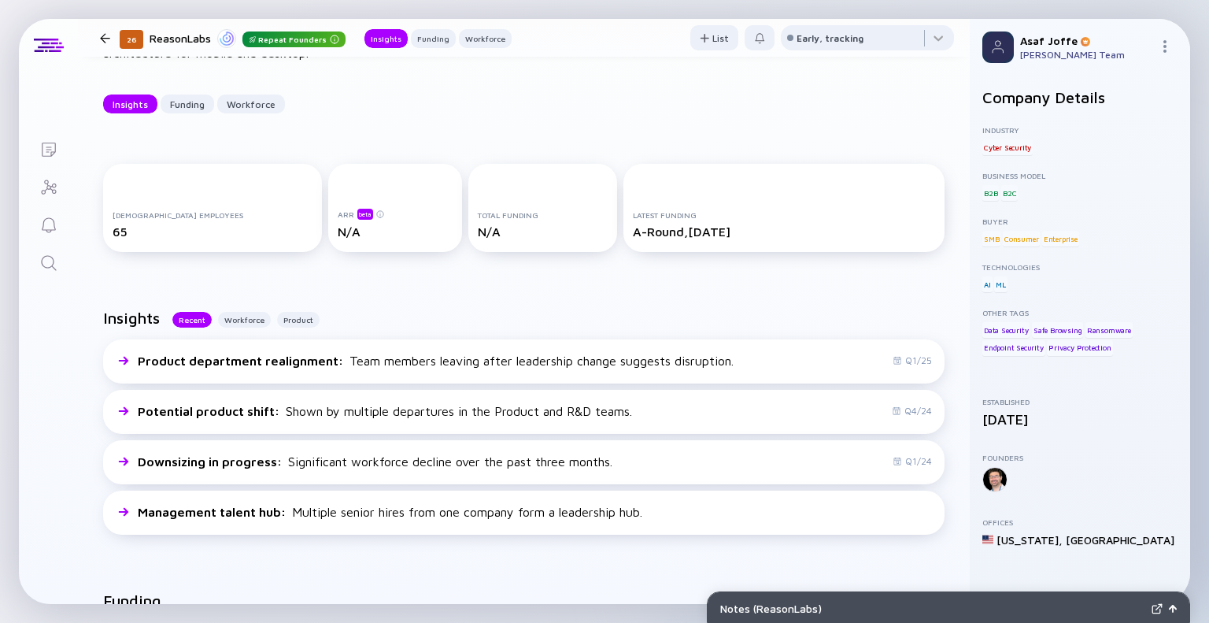
scroll to position [472, 0]
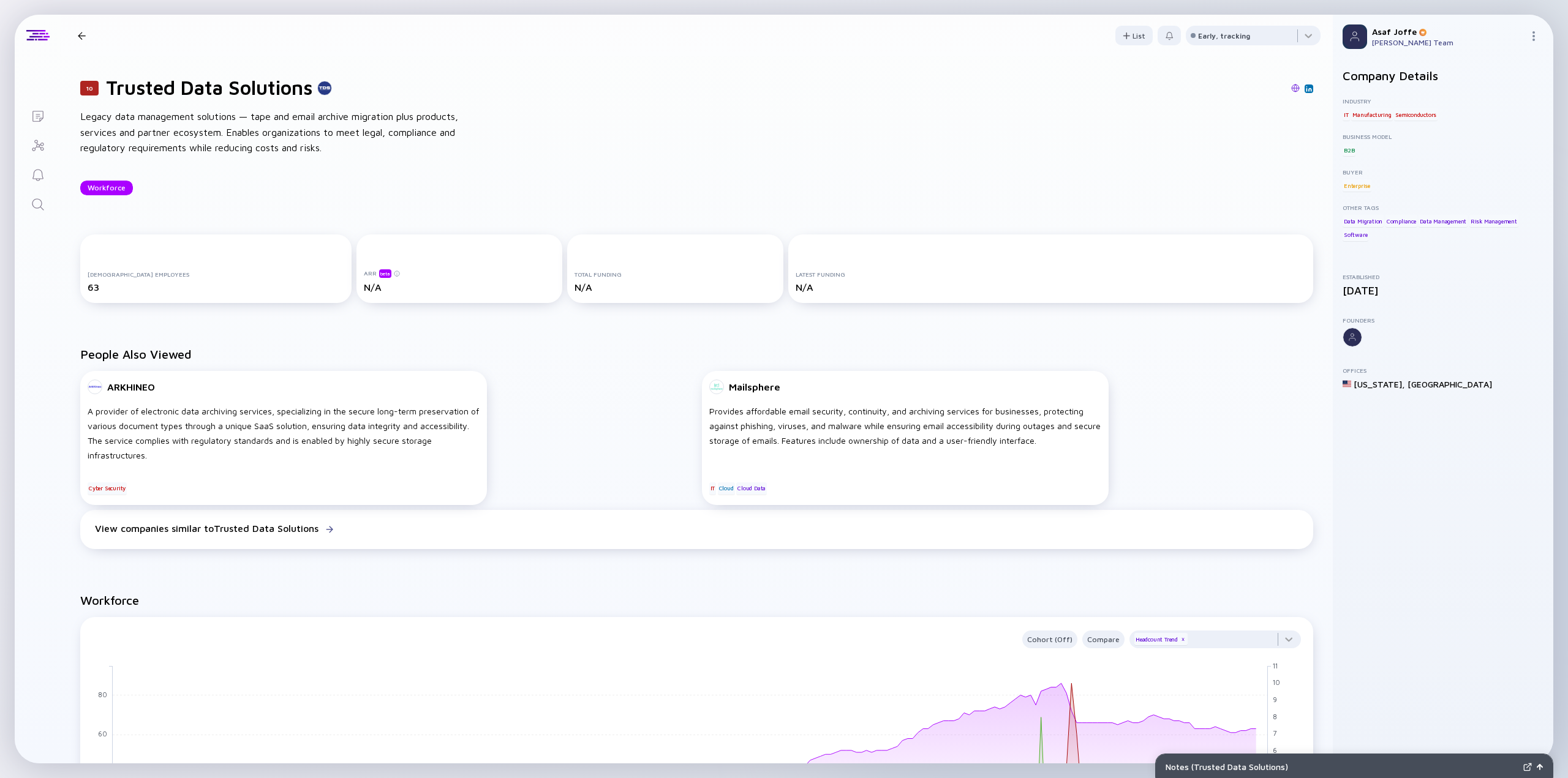
click at [37, 209] on icon "Search" at bounding box center [37, 204] width 15 height 15
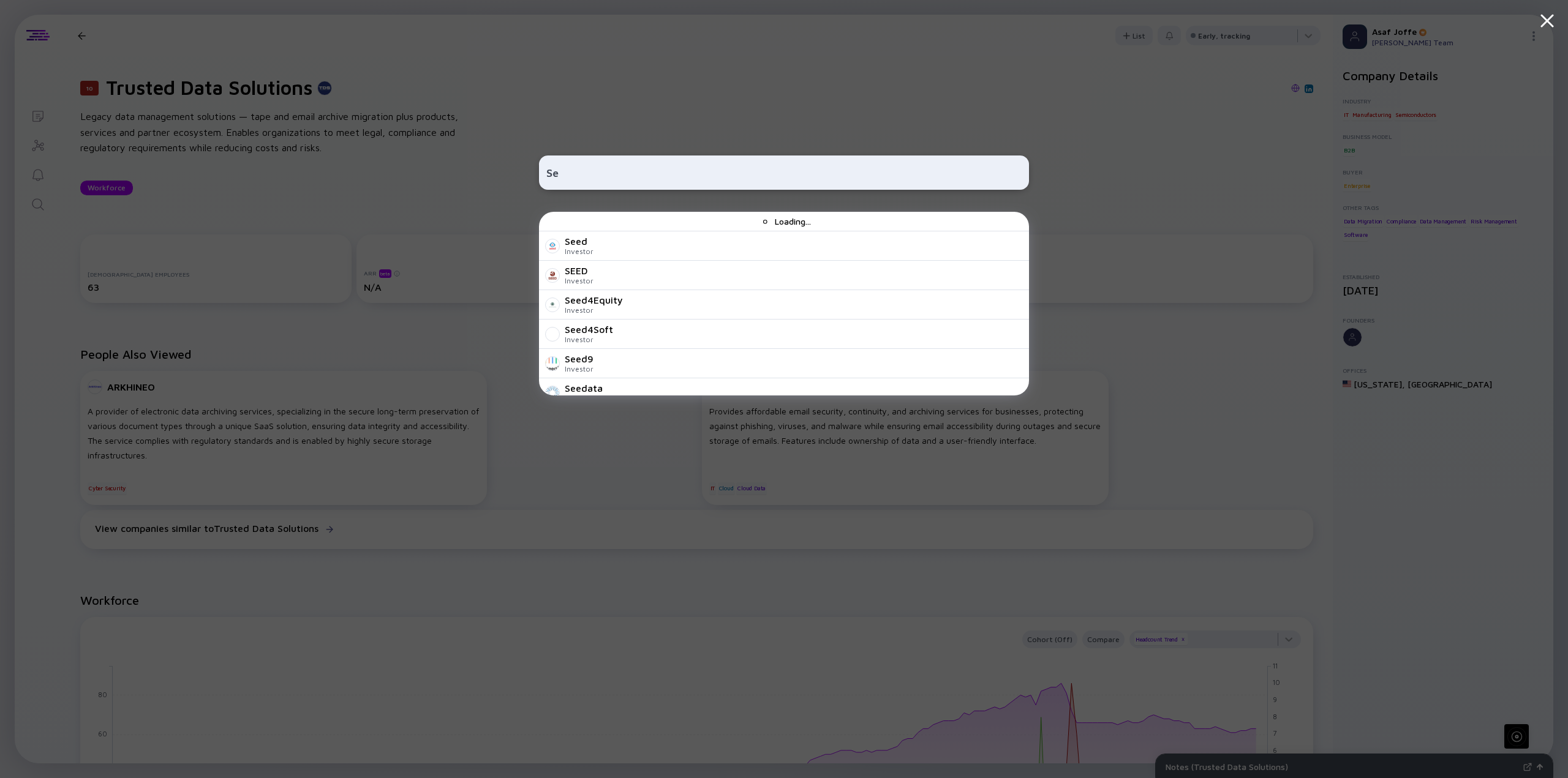
type input "S"
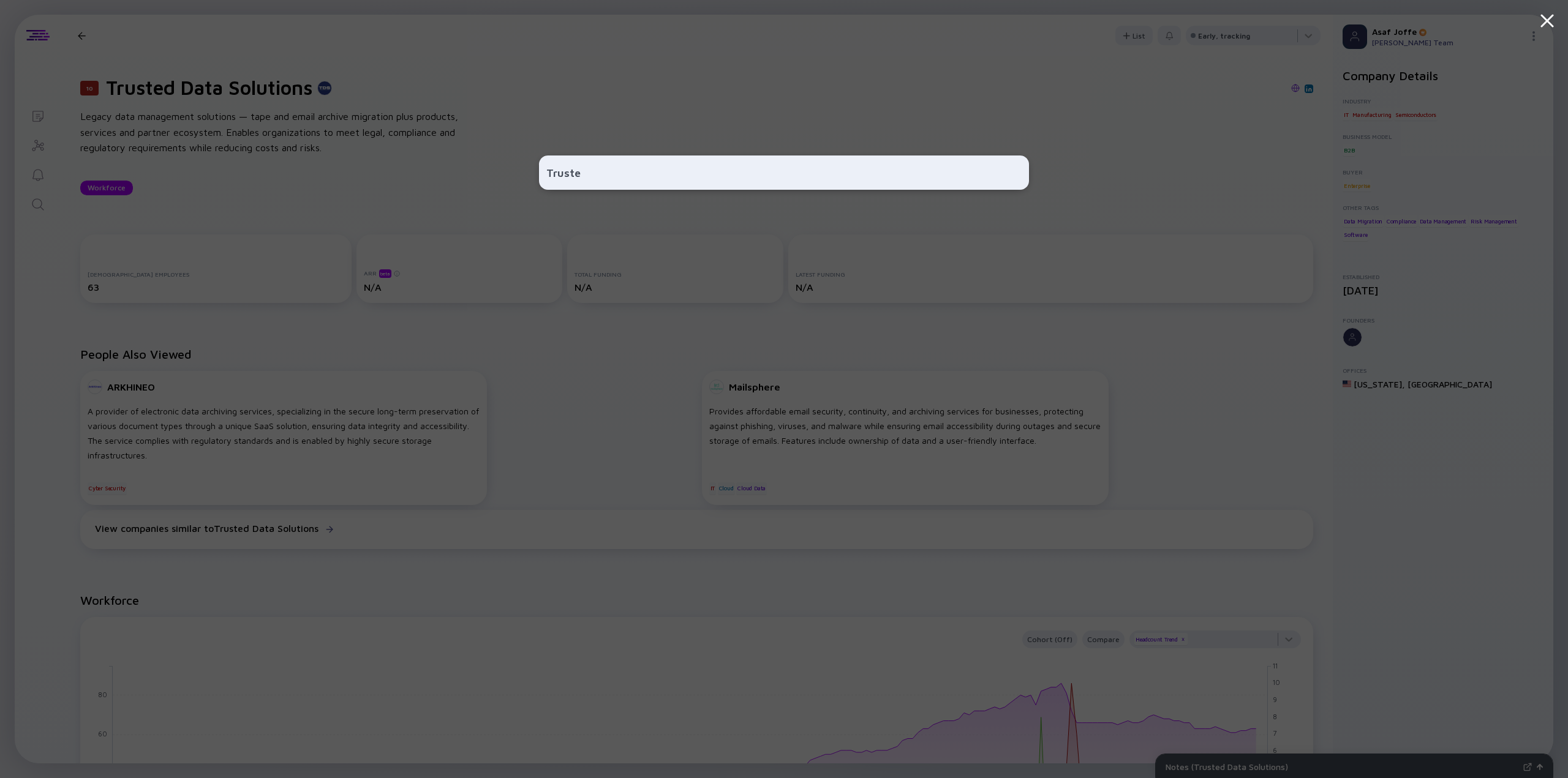
type input "Trusted"
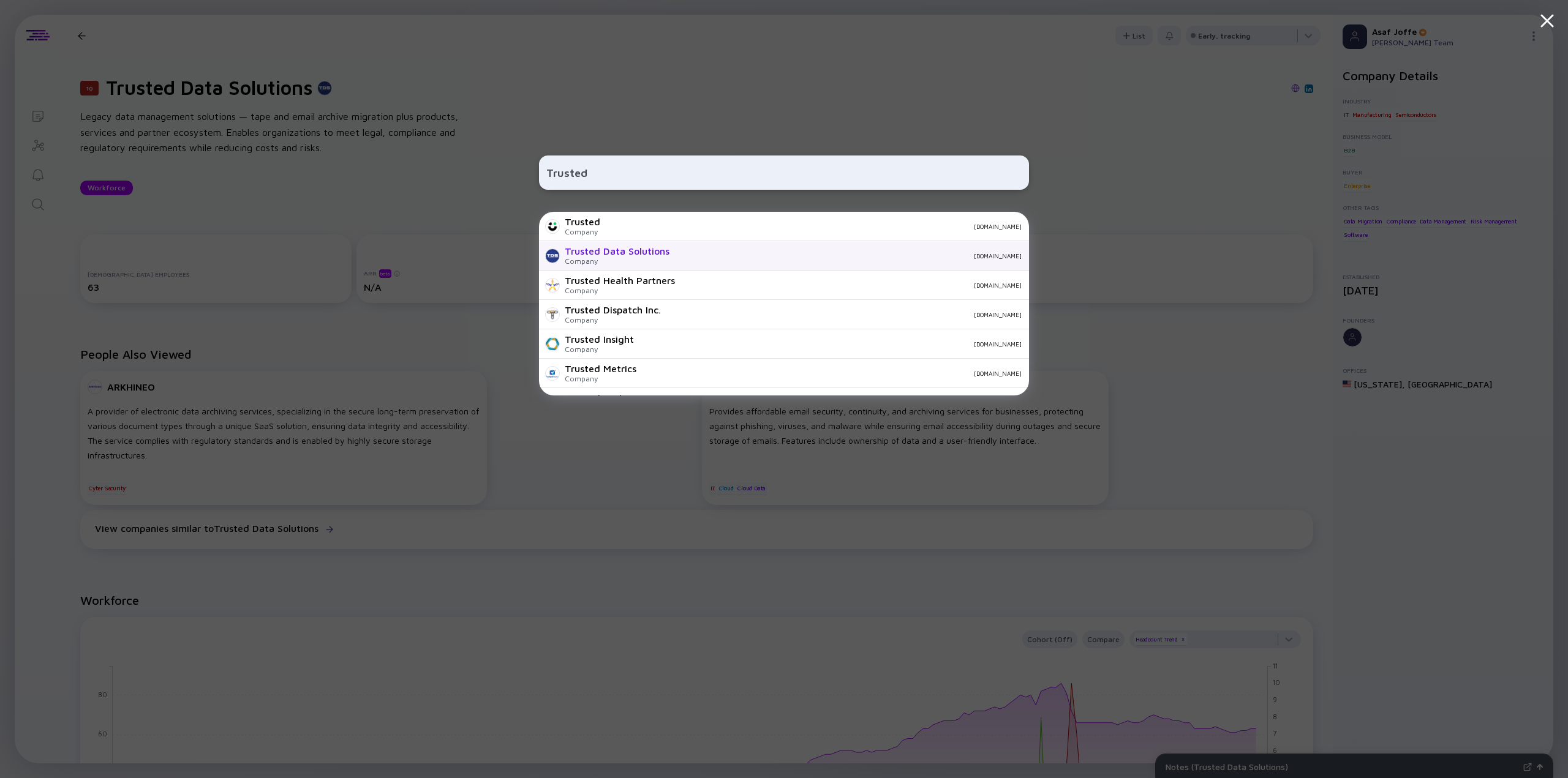
scroll to position [30, 0]
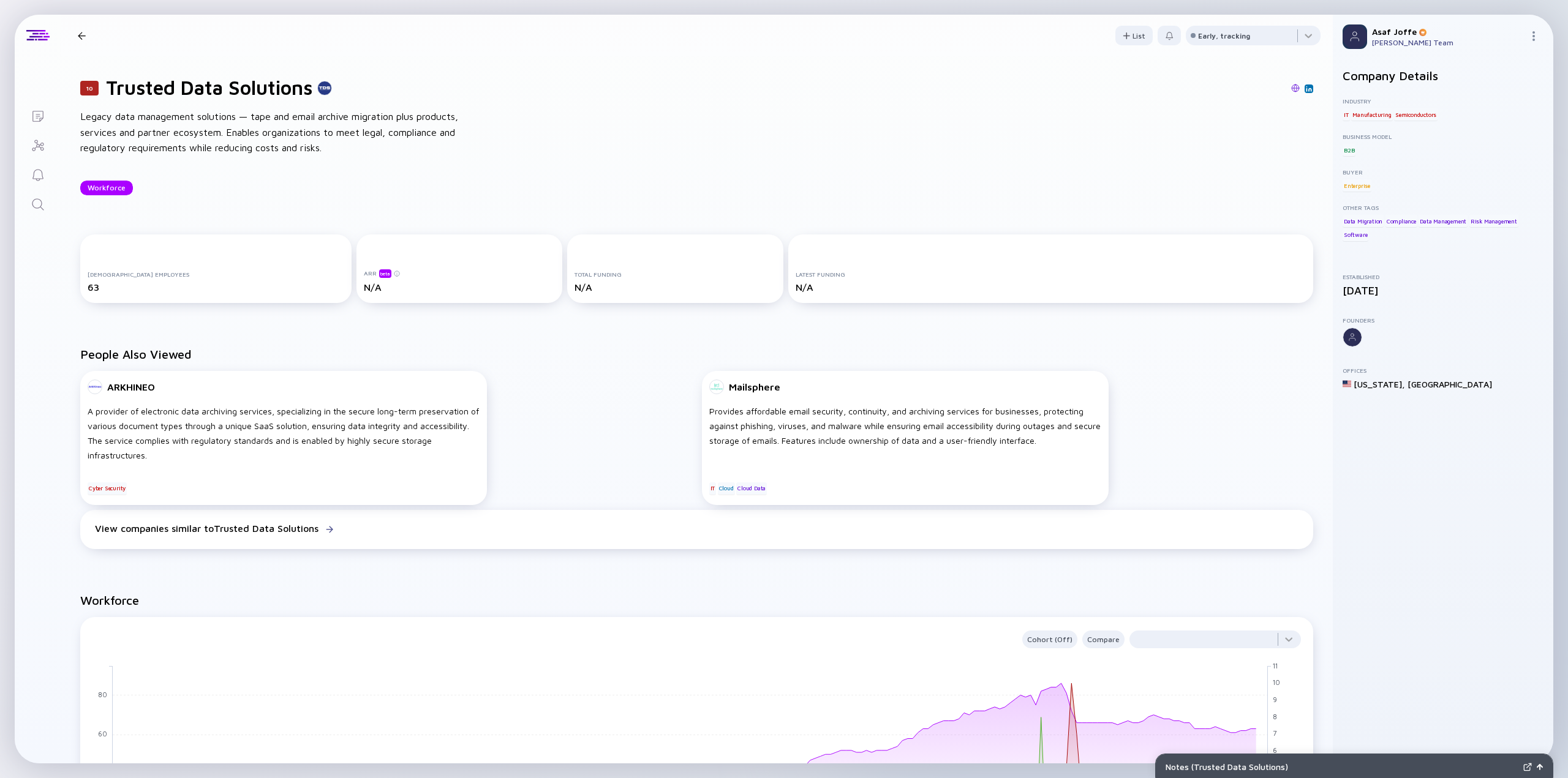
click at [1306, 87] on img at bounding box center [1309, 89] width 6 height 6
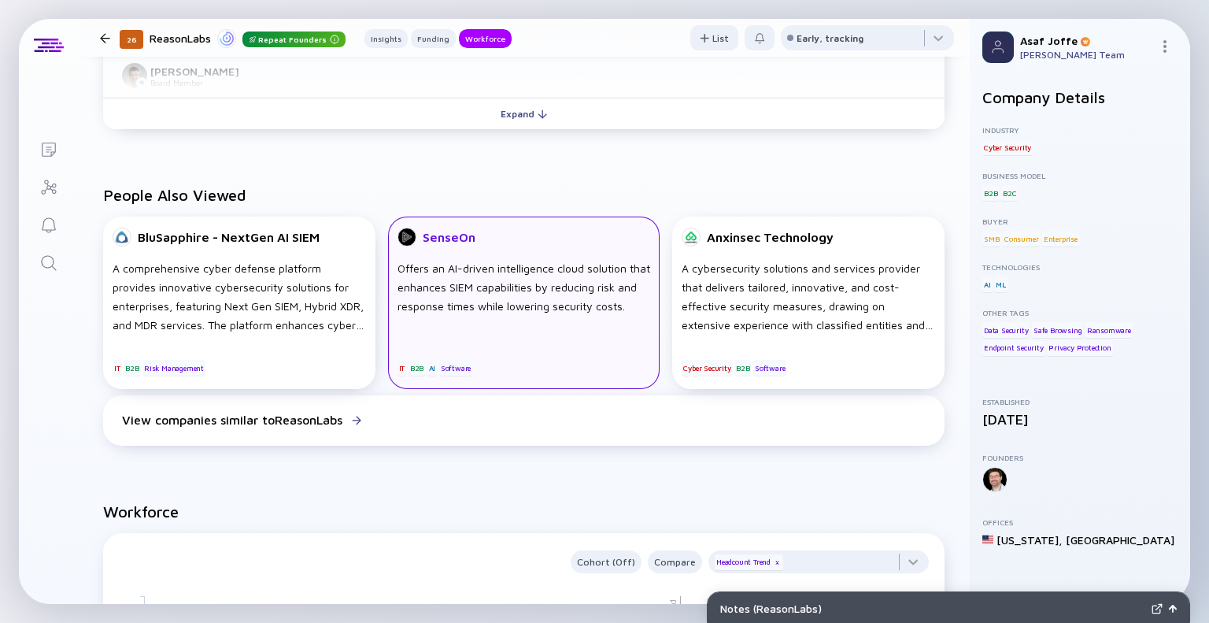
scroll to position [1338, 0]
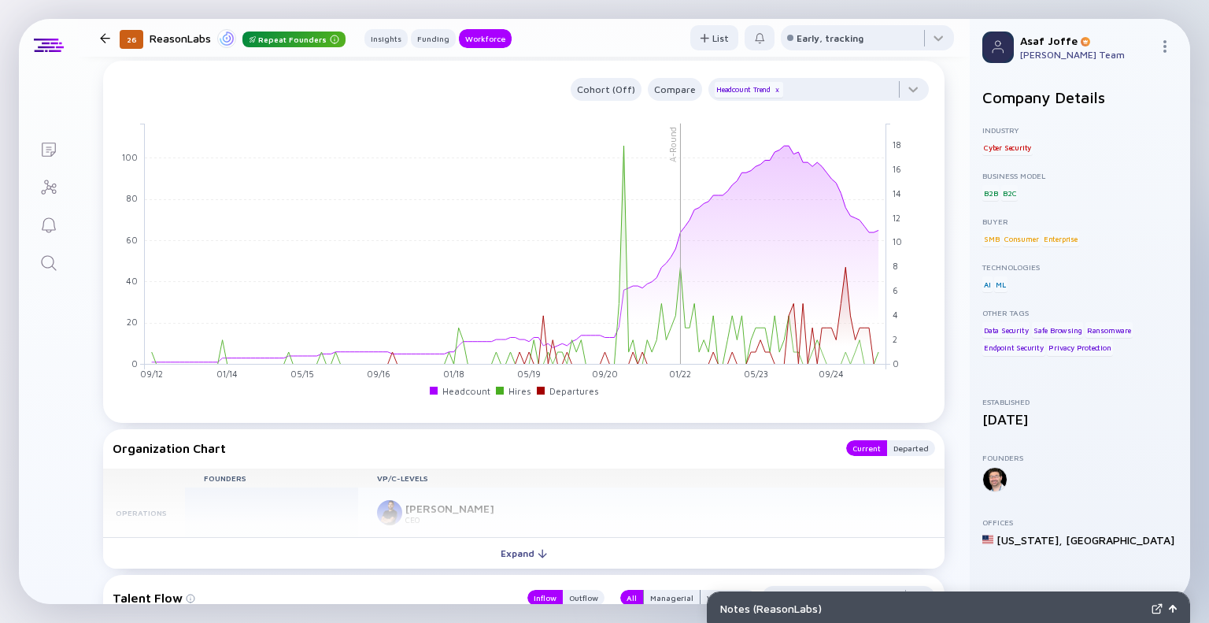
click at [47, 272] on div "Search" at bounding box center [48, 263] width 19 height 21
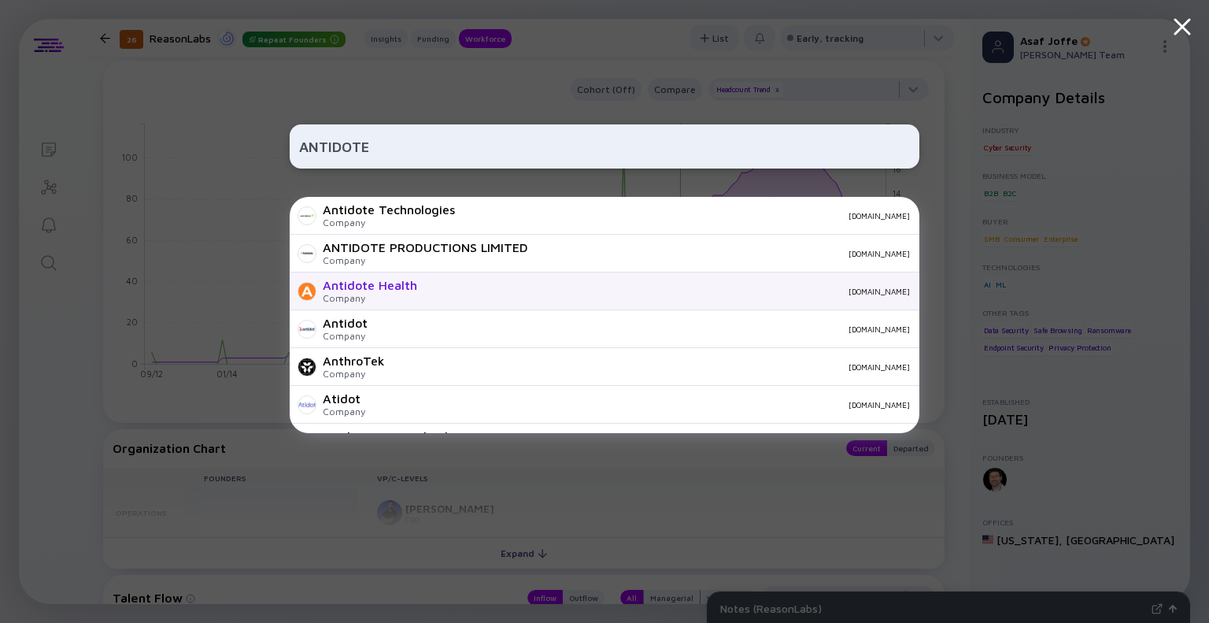
type input "ANTIDOTE"
click at [431, 284] on div "Antidote Health Company antidotehealth.com" at bounding box center [605, 291] width 630 height 38
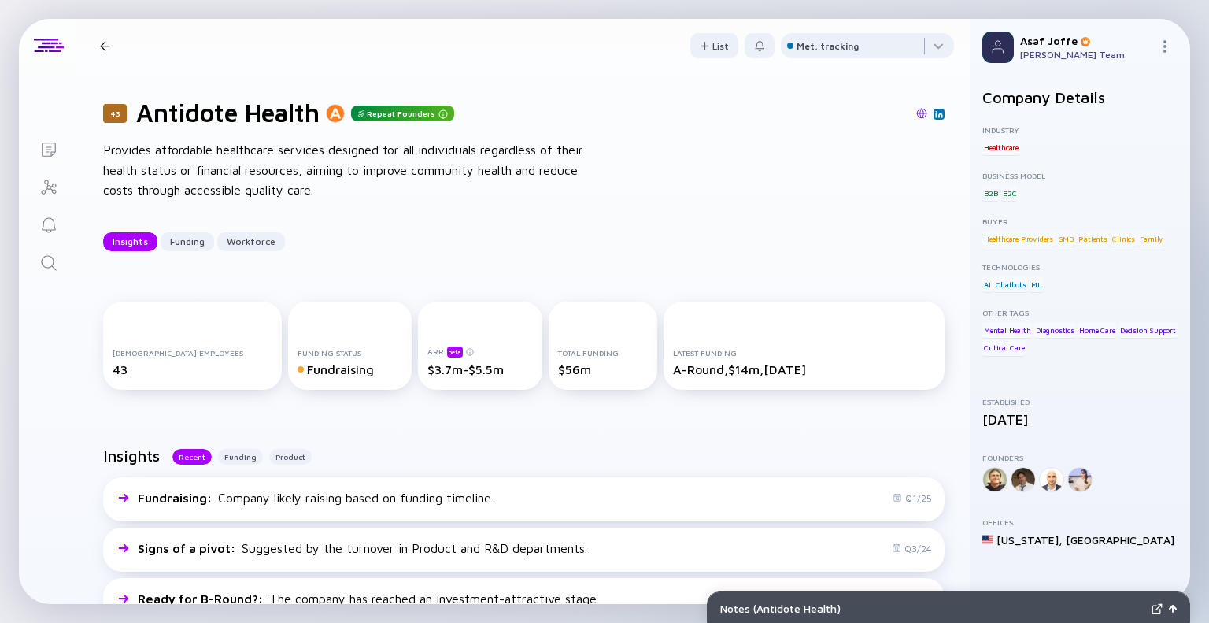
click at [41, 263] on icon "Search" at bounding box center [48, 262] width 19 height 19
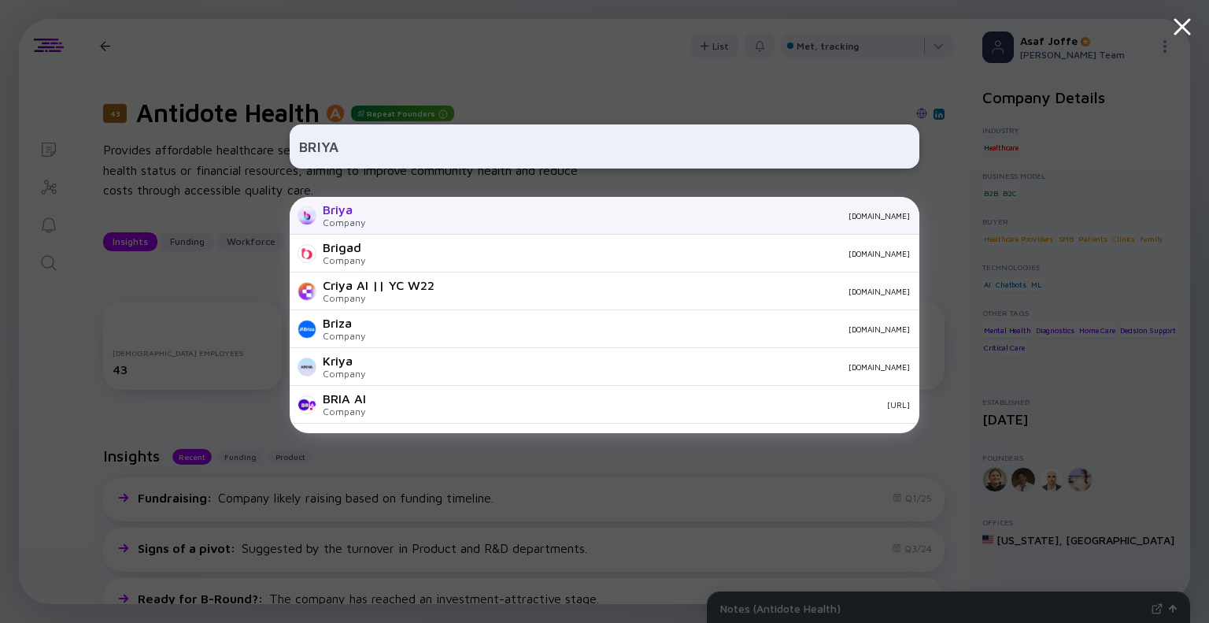
type input "BRIYA"
click at [390, 221] on div "Briya Company briya.com" at bounding box center [605, 216] width 630 height 38
